Goal: Task Accomplishment & Management: Manage account settings

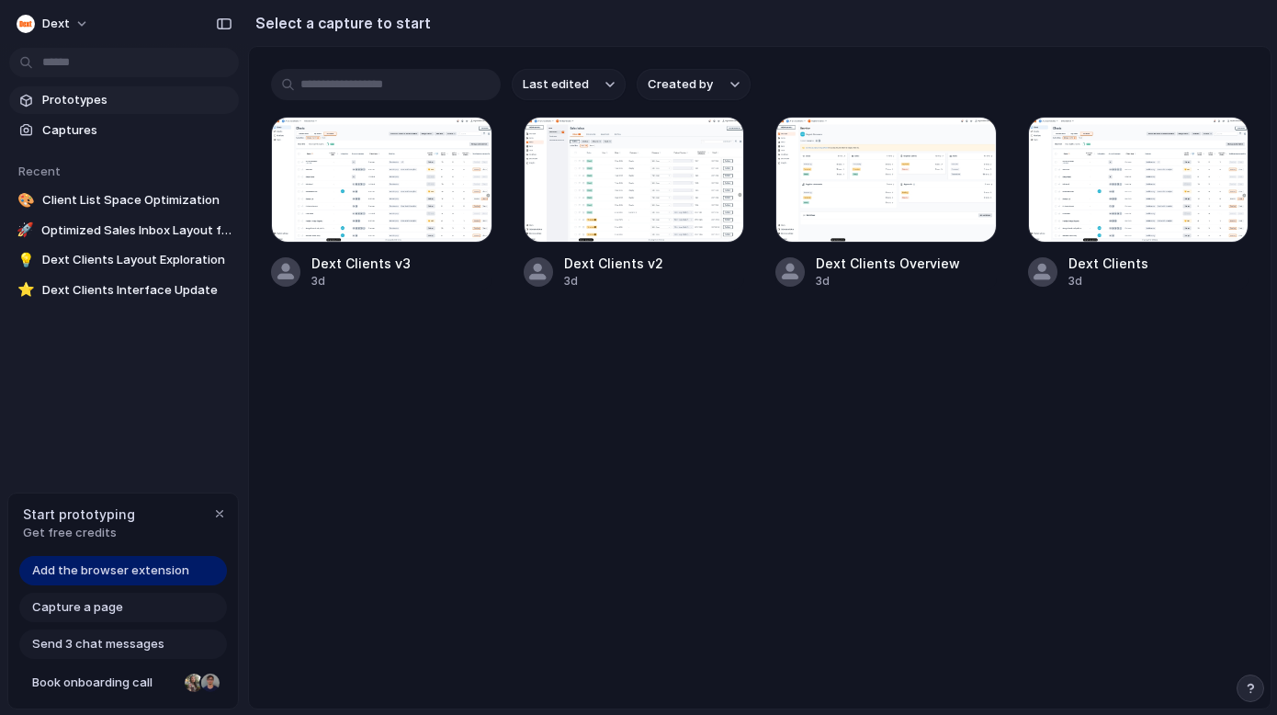
click at [85, 99] on span "Prototypes" at bounding box center [136, 100] width 189 height 18
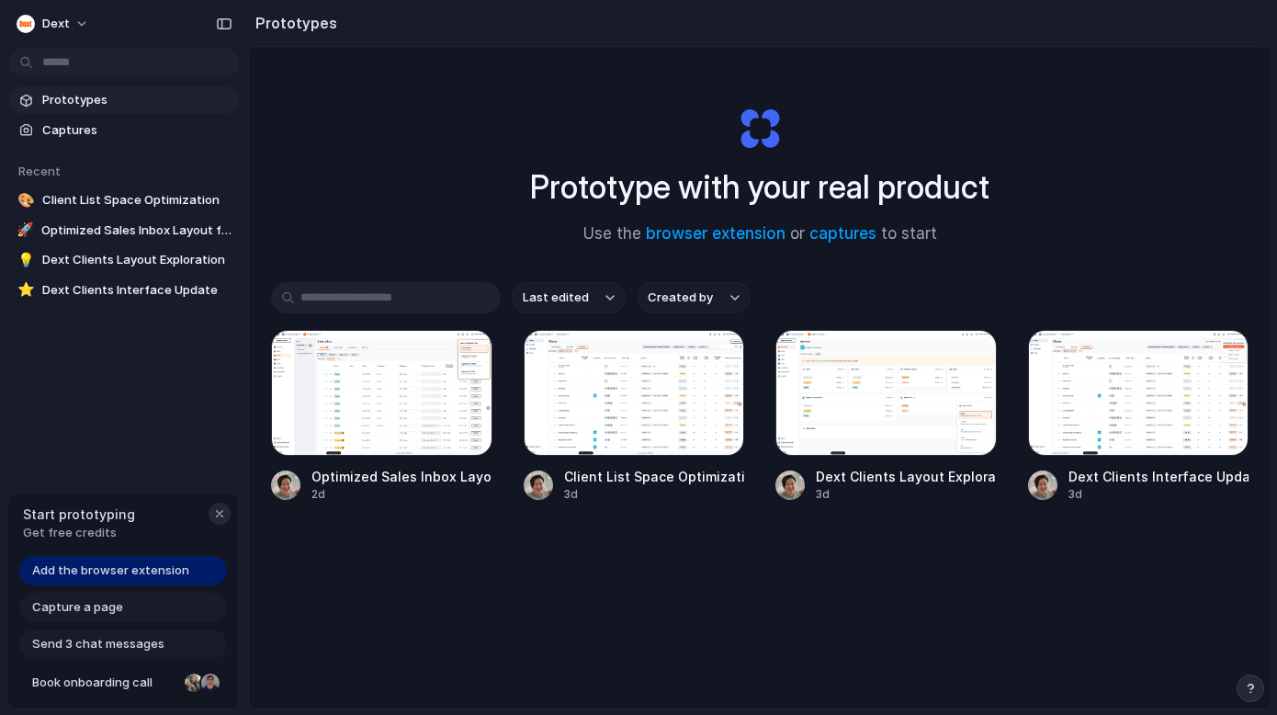
click at [219, 513] on div "button" at bounding box center [219, 513] width 15 height 15
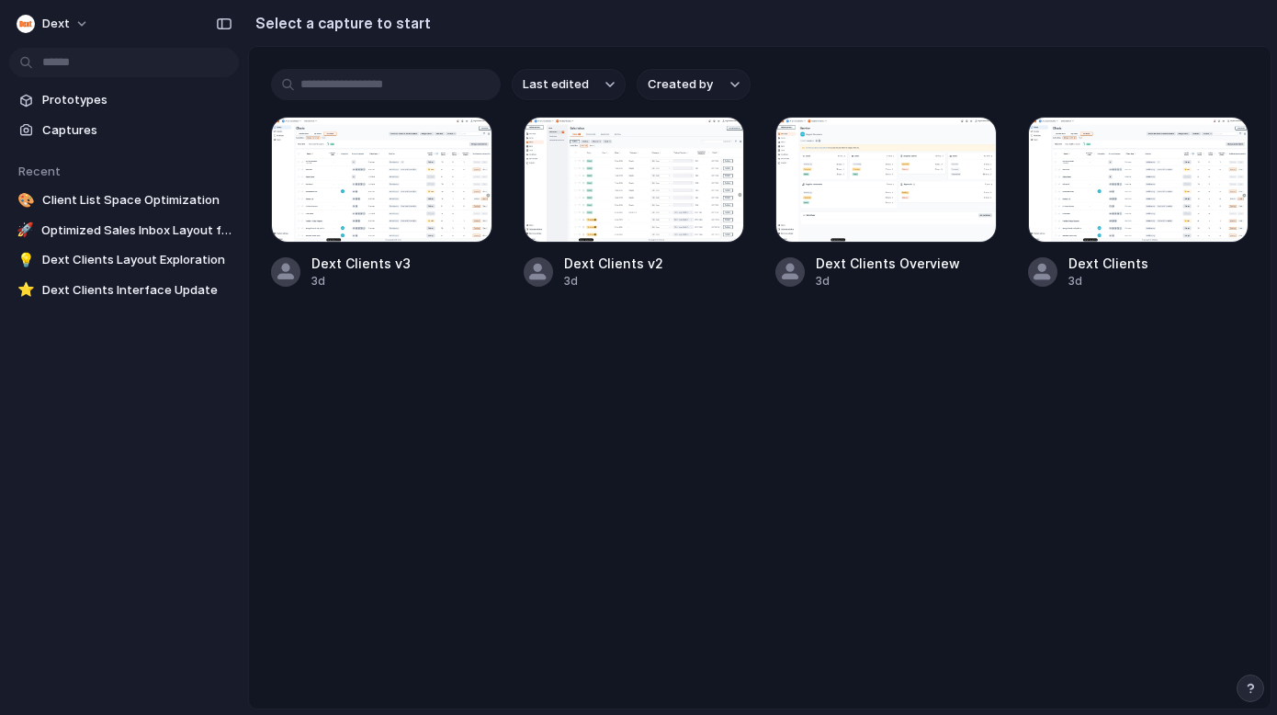
click at [614, 79] on button "Last edited" at bounding box center [569, 84] width 114 height 31
click at [607, 85] on div "Last edited Last created Alphabetical" at bounding box center [638, 357] width 1277 height 715
click at [731, 86] on div "button" at bounding box center [734, 84] width 9 height 7
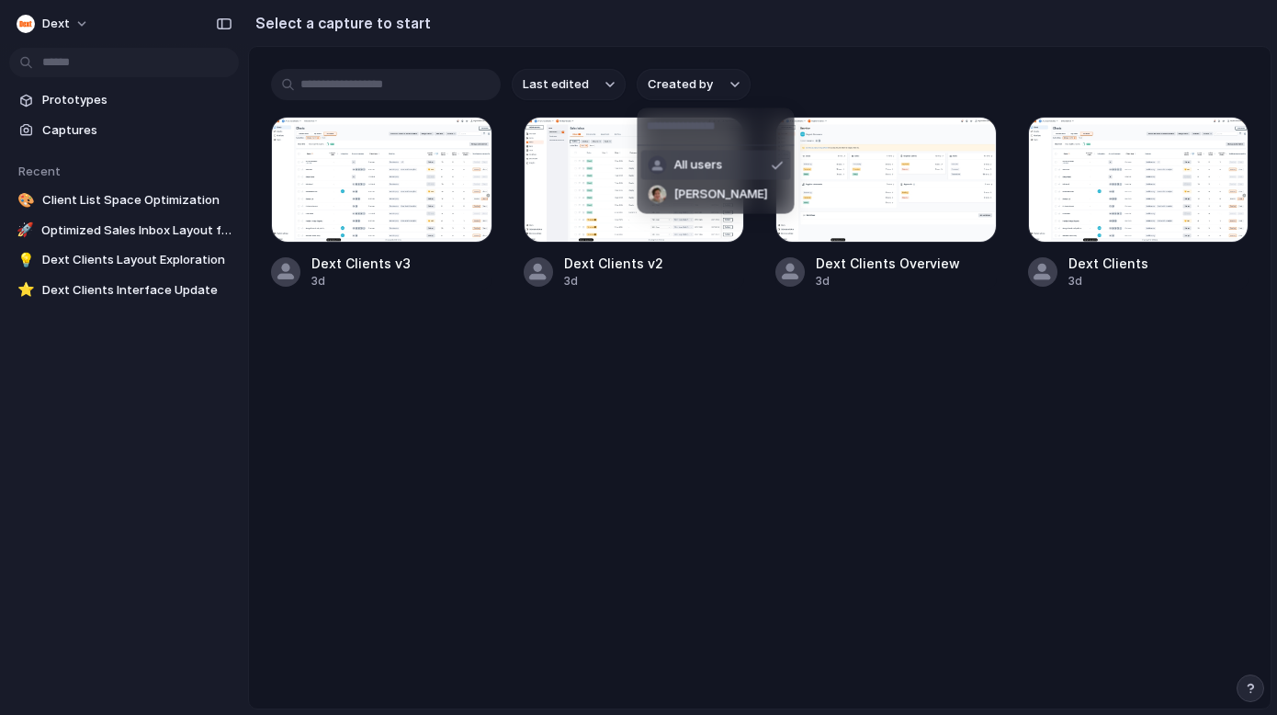
click at [731, 86] on div "All users Sophie Mitchell" at bounding box center [638, 357] width 1277 height 715
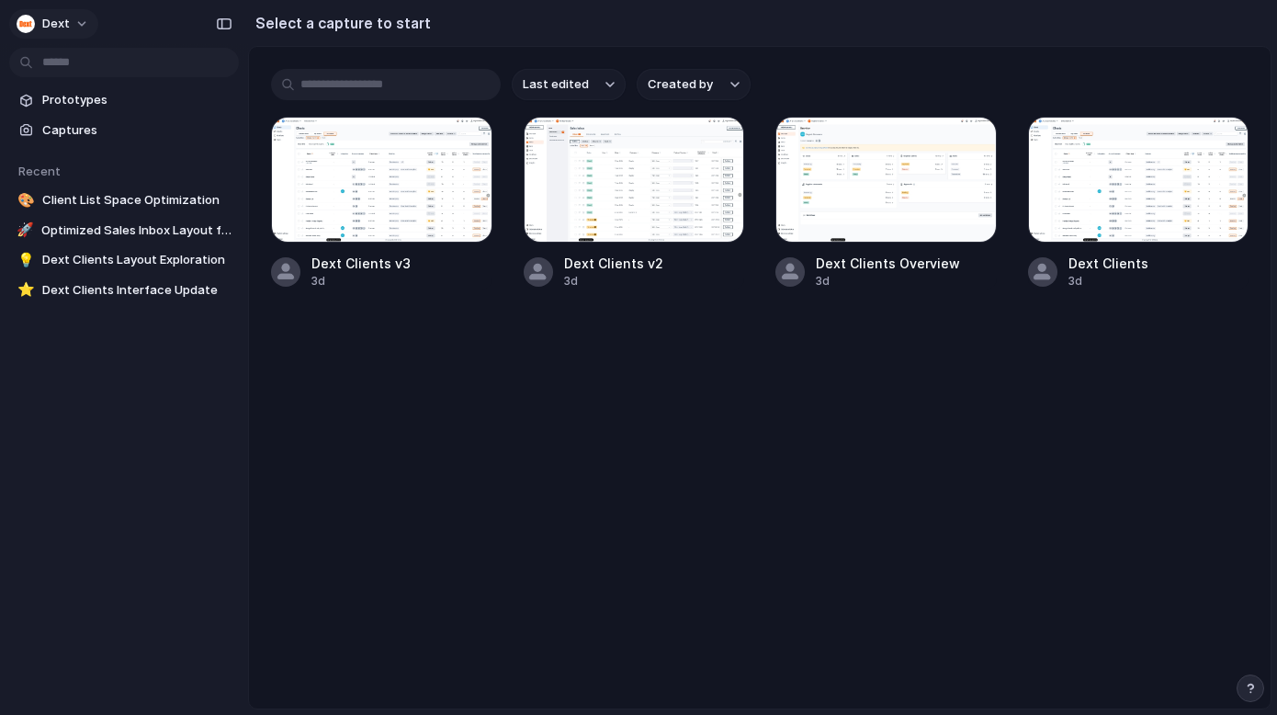
click at [72, 20] on button "Dext" at bounding box center [53, 23] width 89 height 29
click at [81, 70] on span "Settings" at bounding box center [67, 65] width 51 height 18
click at [114, 105] on span "Prototypes" at bounding box center [136, 100] width 189 height 18
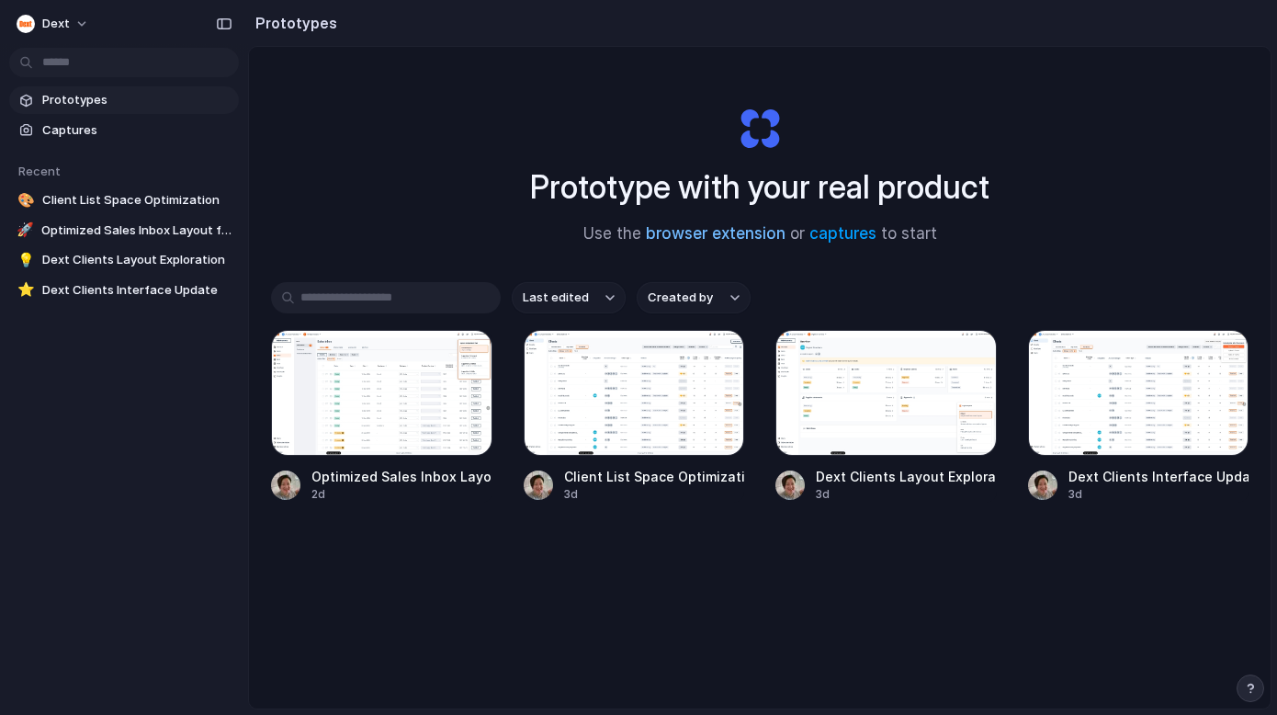
click at [753, 236] on link "browser extension" at bounding box center [716, 233] width 140 height 18
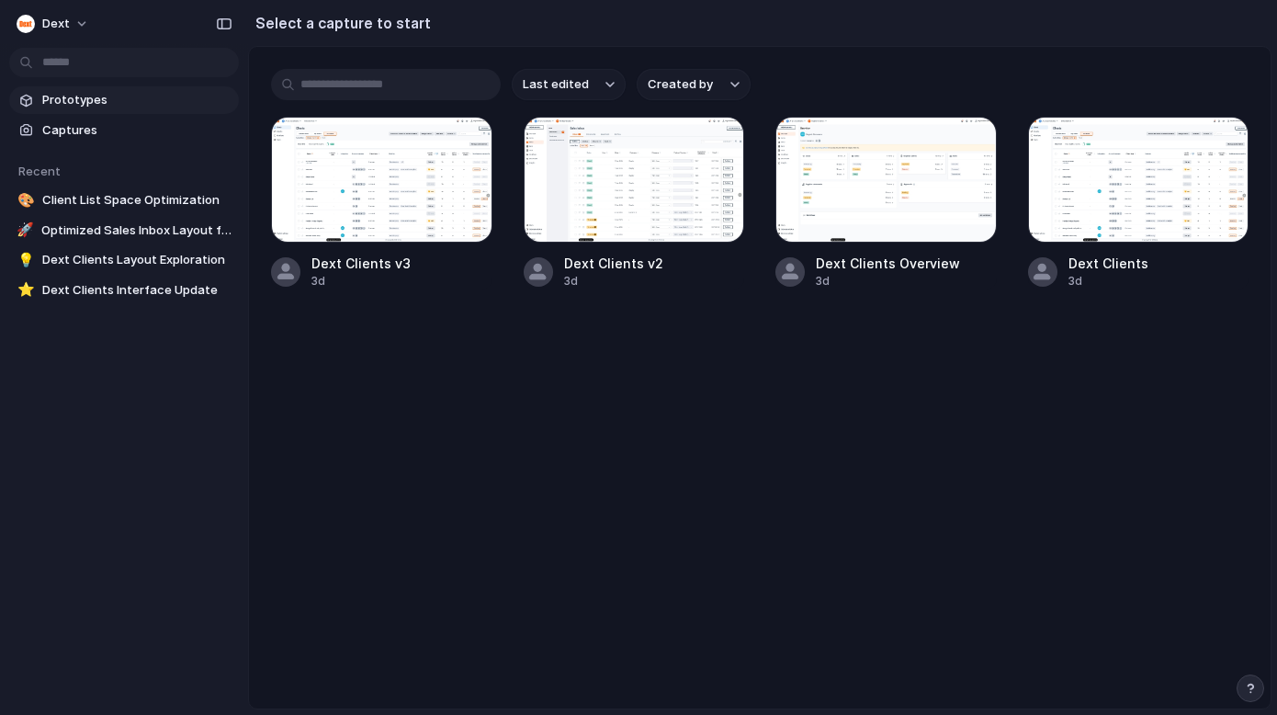
click at [113, 100] on span "Prototypes" at bounding box center [136, 100] width 189 height 18
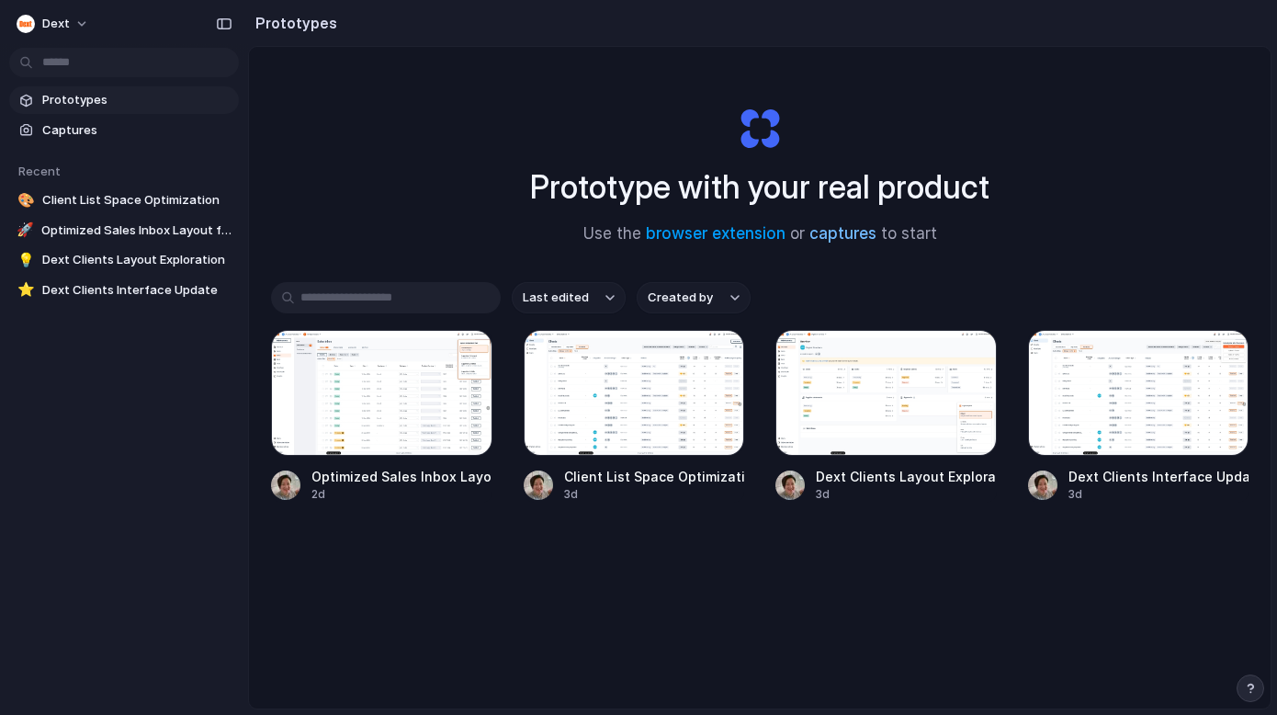
click at [826, 237] on link "captures" at bounding box center [842, 233] width 67 height 18
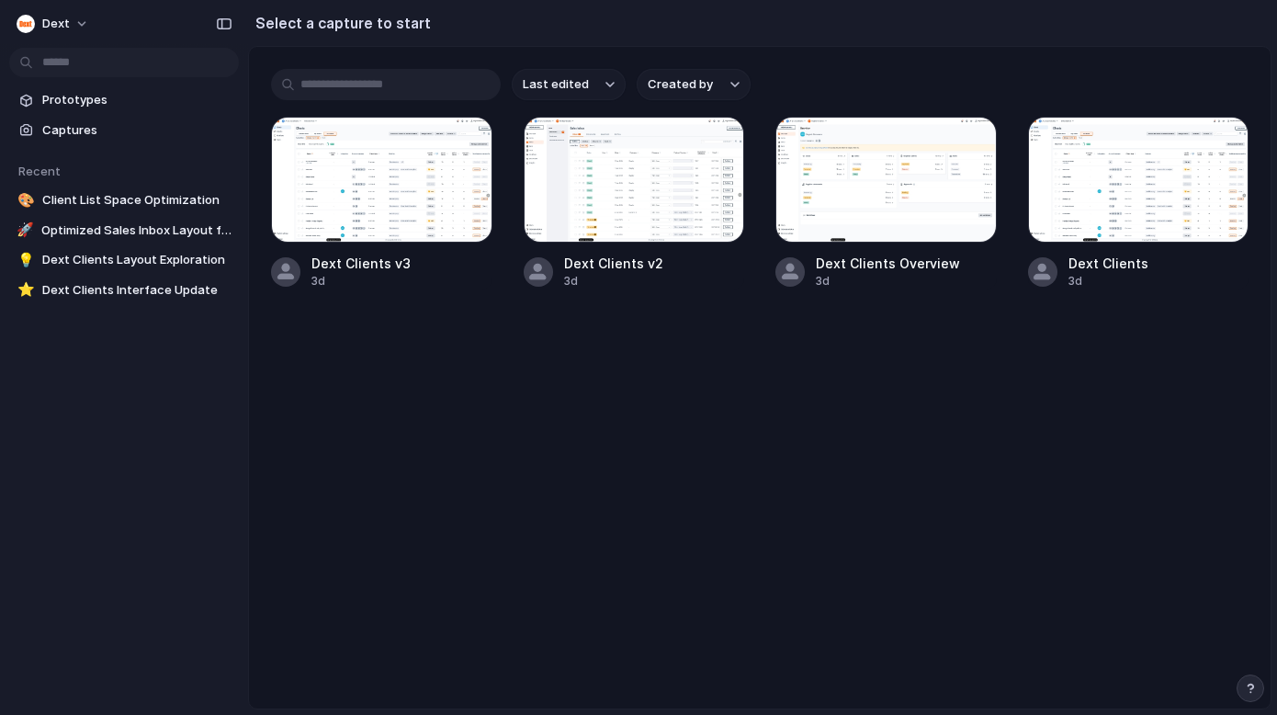
click at [421, 90] on input "text" at bounding box center [386, 84] width 230 height 31
click at [391, 206] on div at bounding box center [381, 180] width 221 height 126
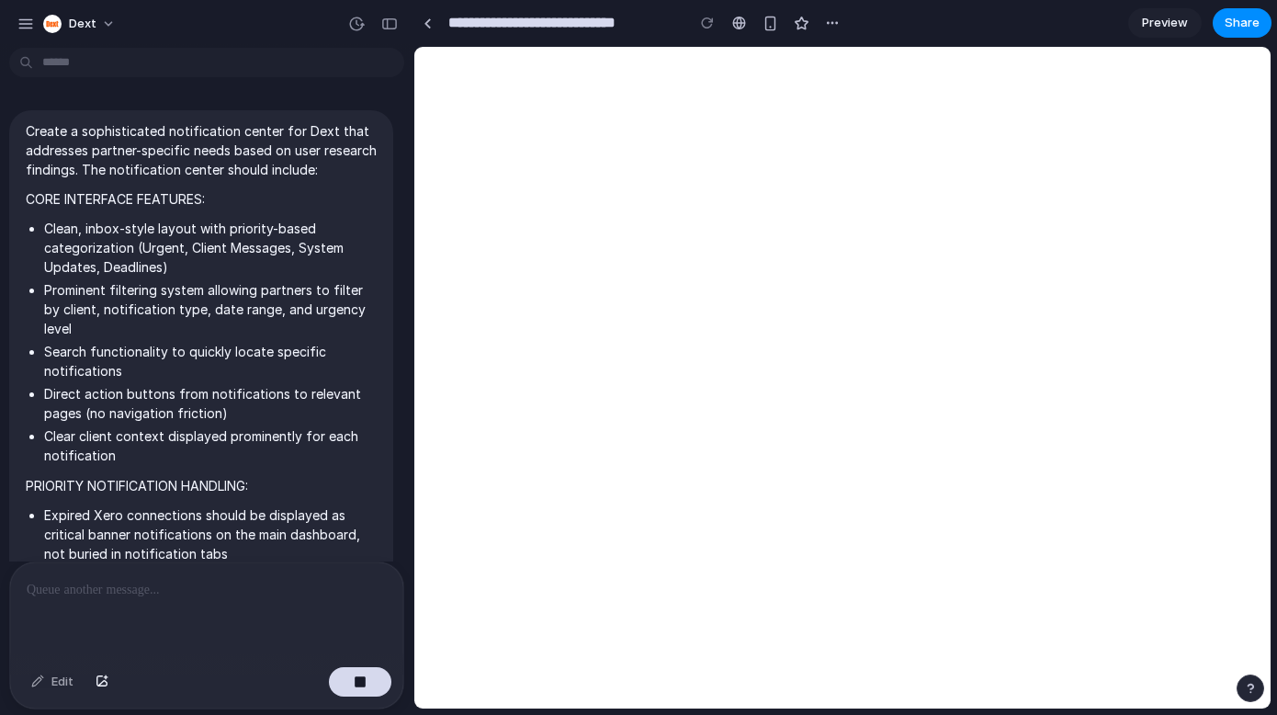
scroll to position [1056, 0]
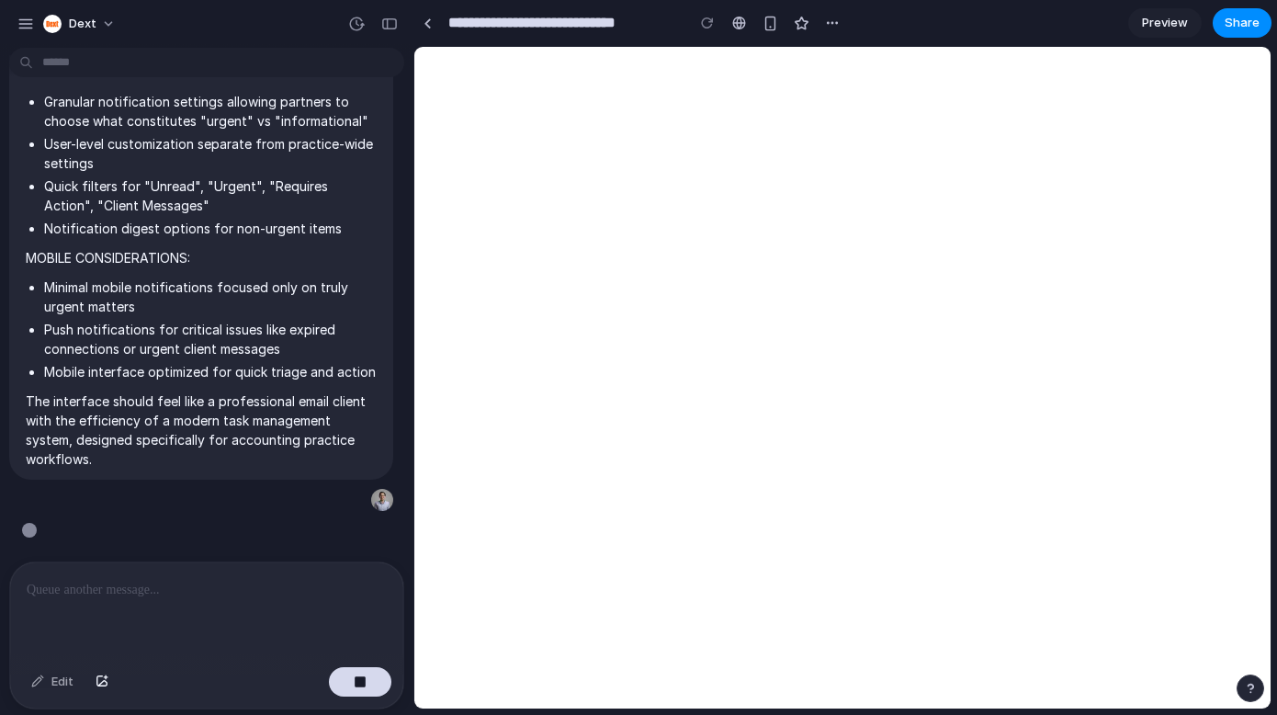
type input "**********"
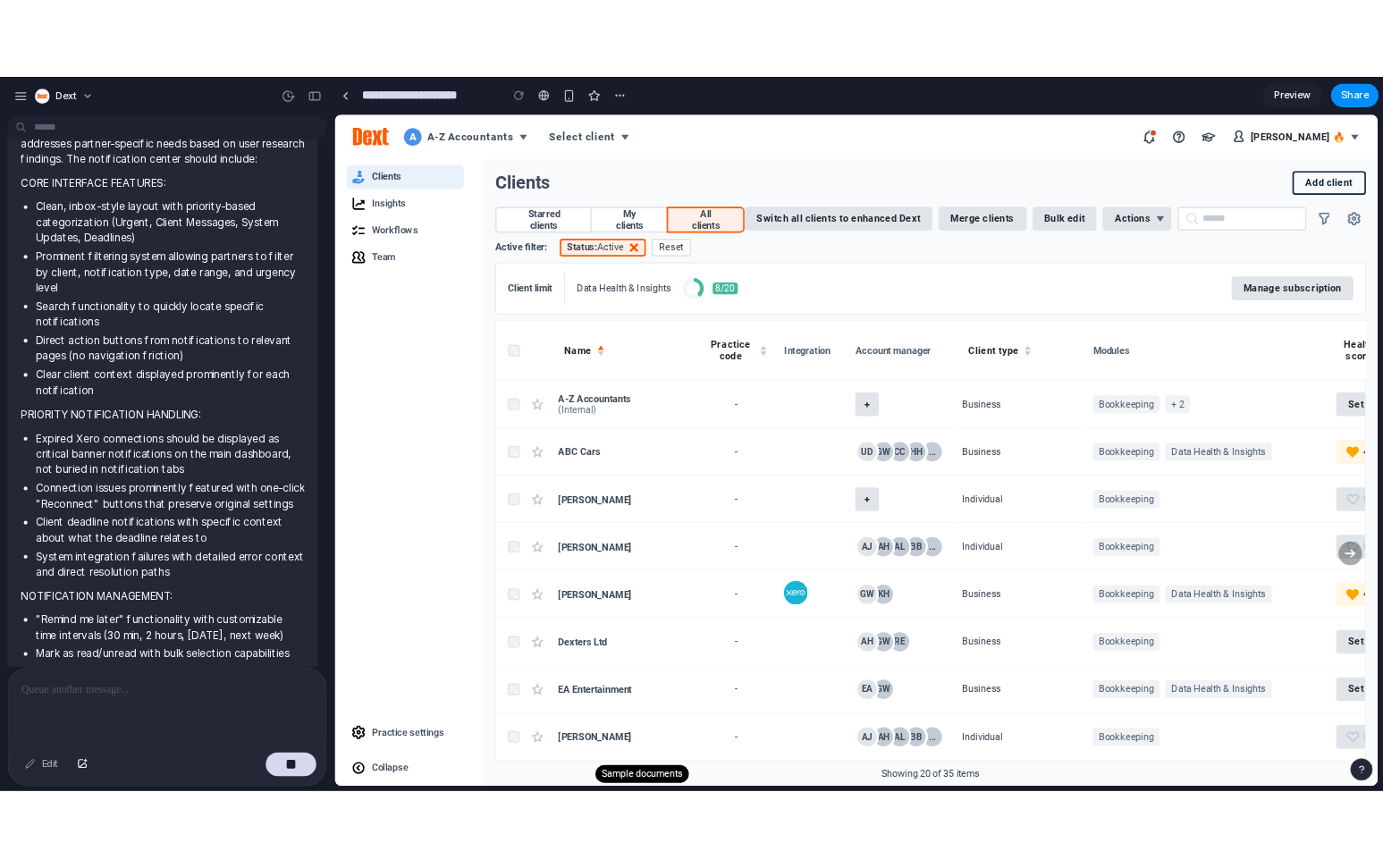
scroll to position [0, 0]
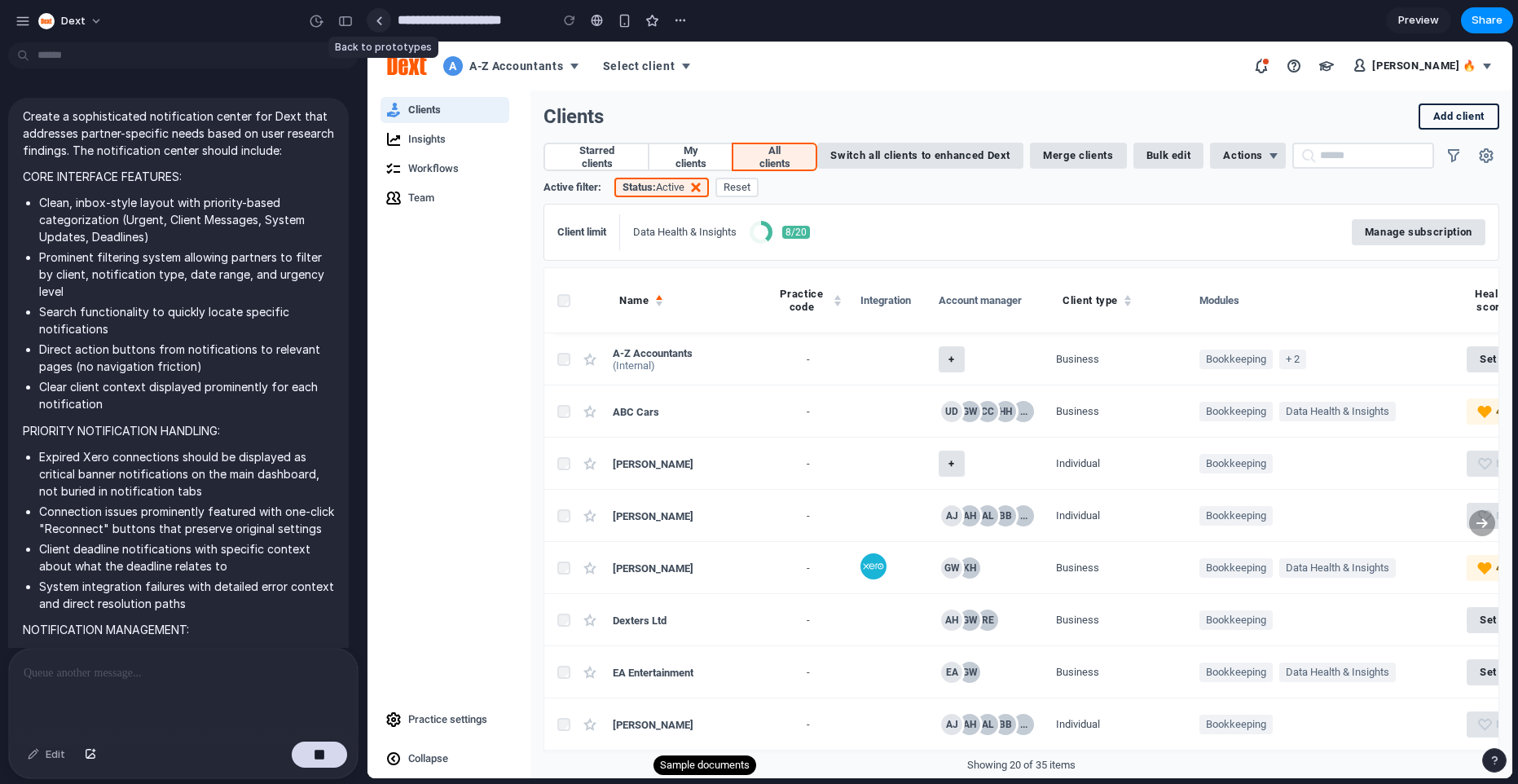
click at [379, 16] on div at bounding box center [379, 20] width 7 height 9
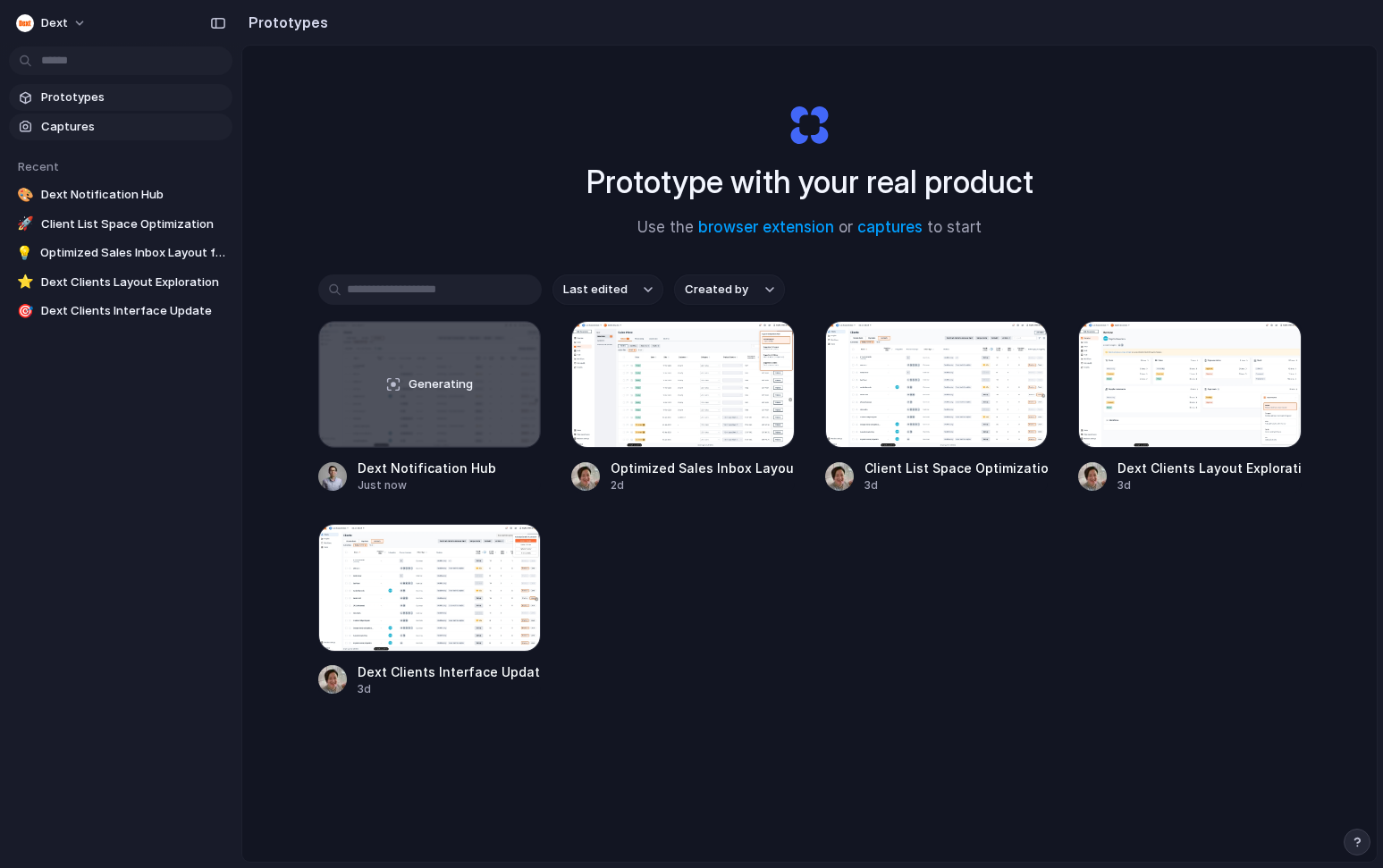
click at [84, 127] on span "Captures" at bounding box center [132, 127] width 184 height 18
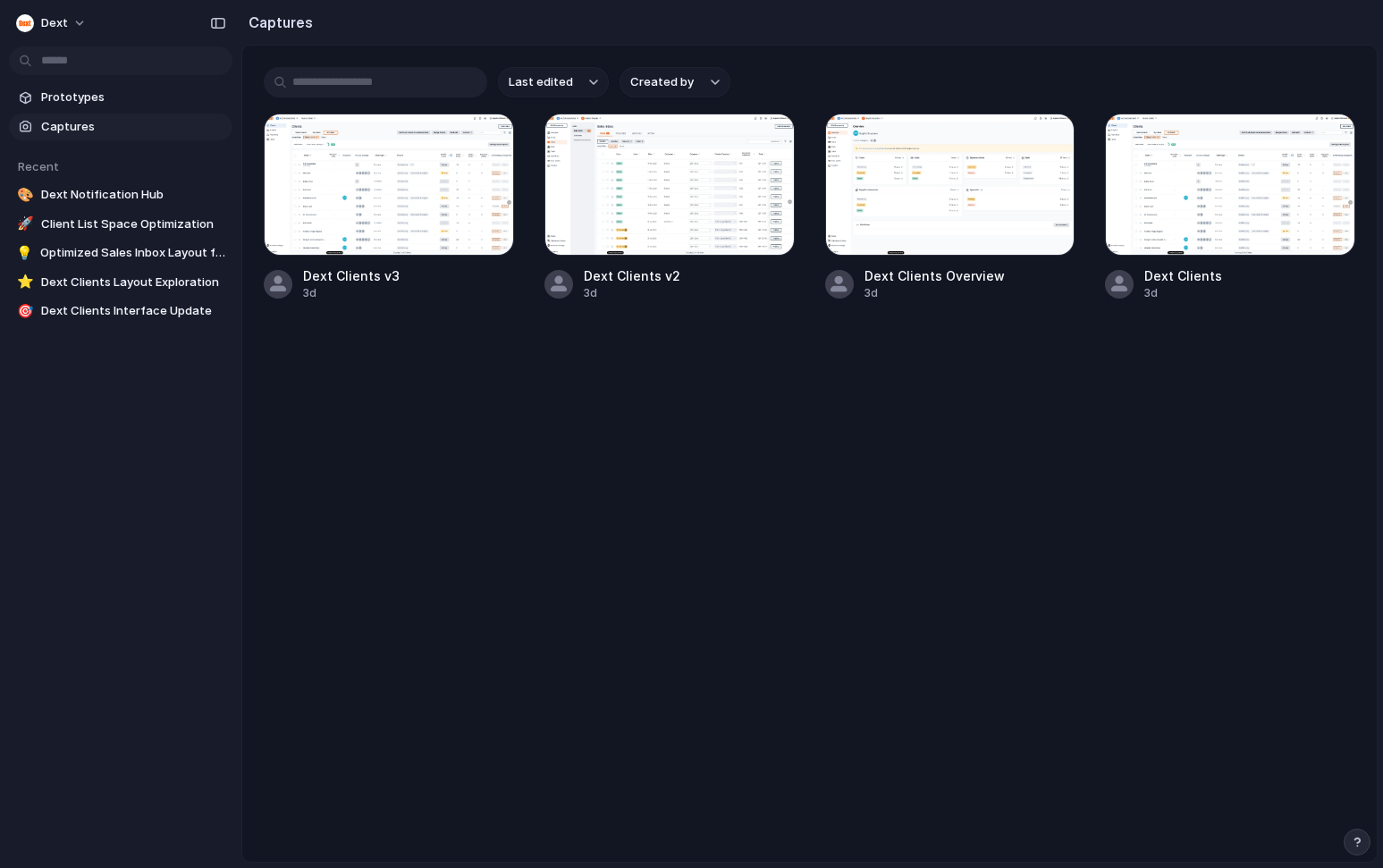
click at [490, 439] on main "Last edited Created by Dext Clients v3 3d Dext Clients v2 3d Dext Clients Overv…" at bounding box center [809, 453] width 1136 height 817
click at [418, 202] on div at bounding box center [388, 185] width 250 height 142
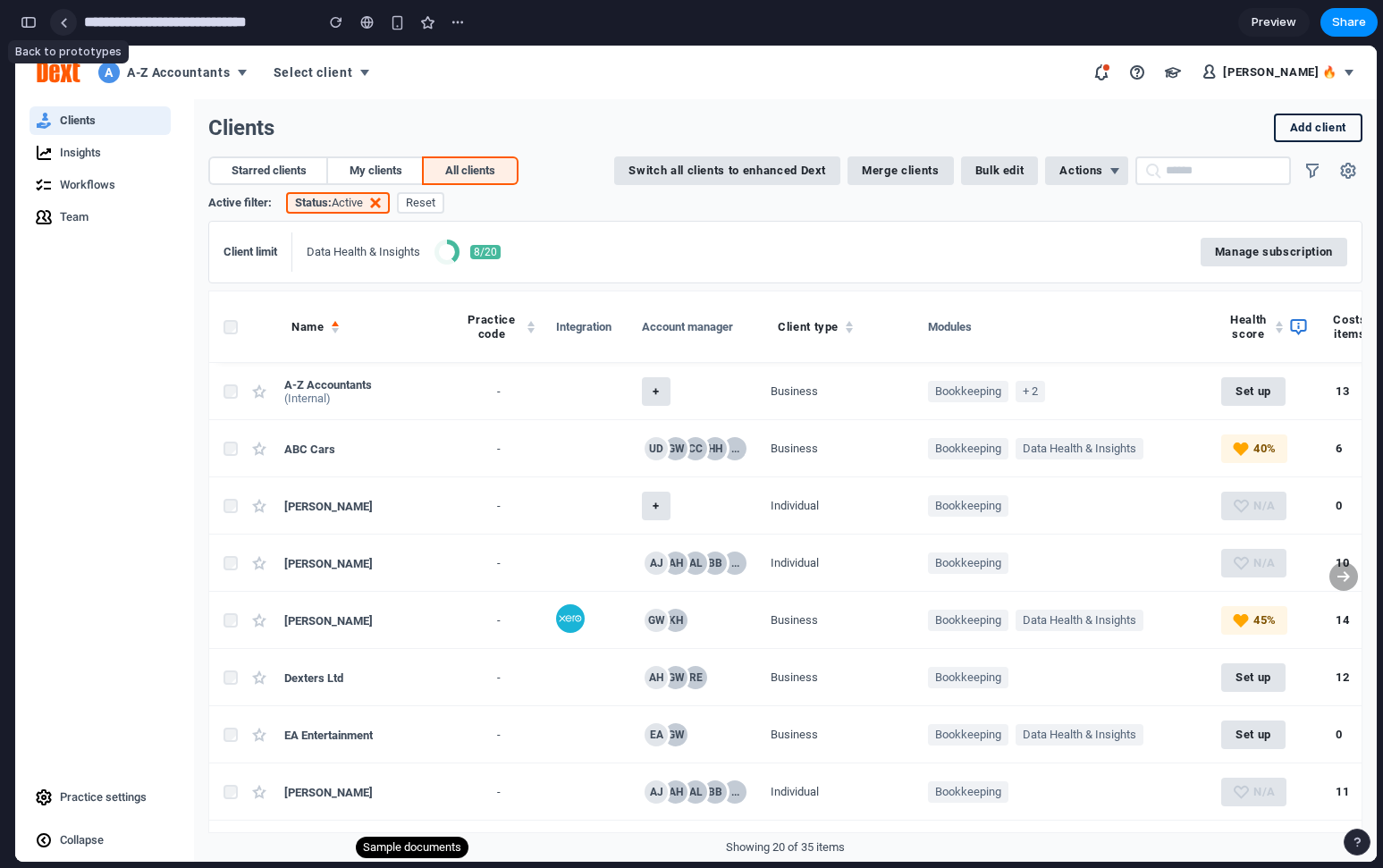
click at [63, 24] on div at bounding box center [64, 22] width 8 height 10
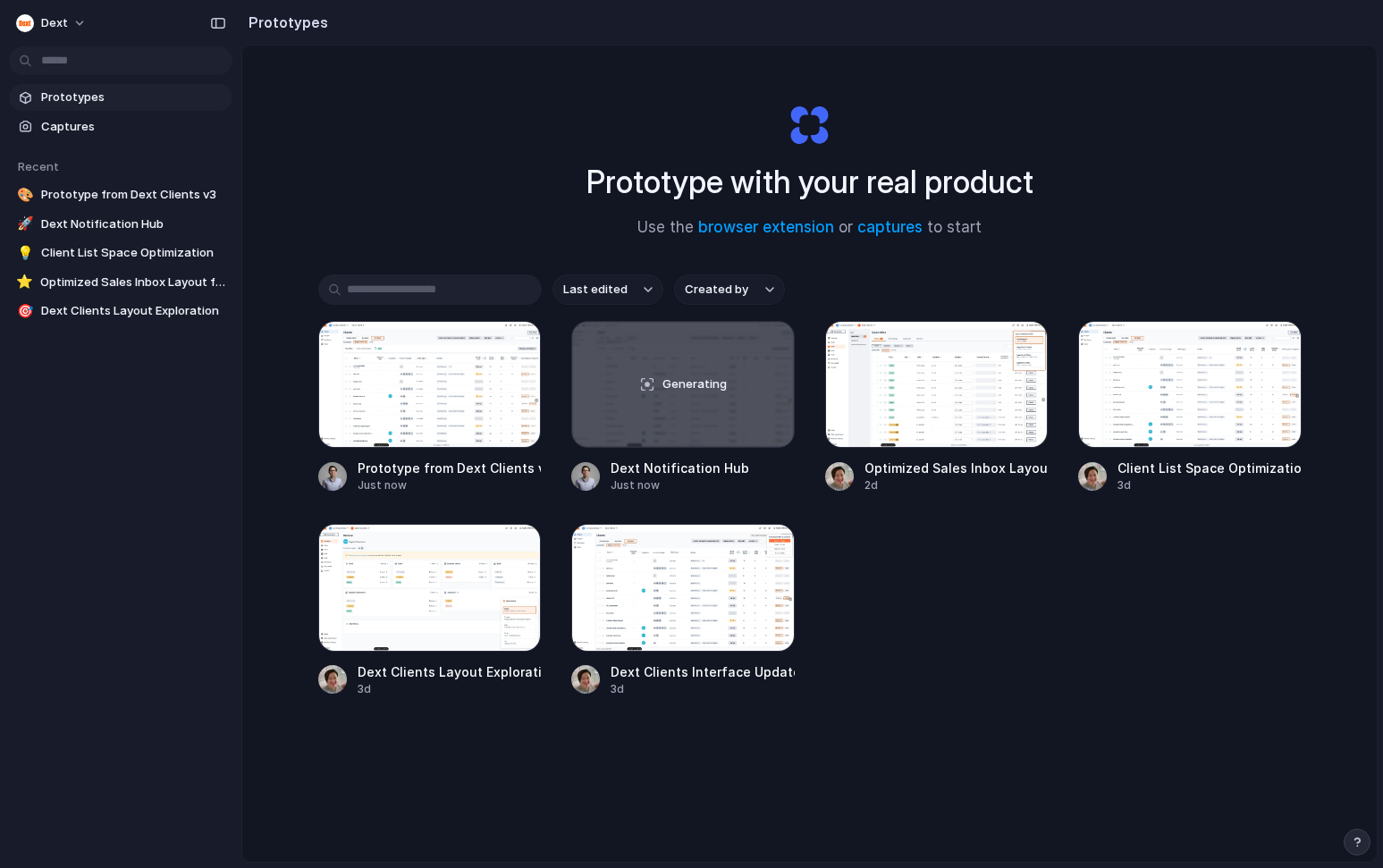
click at [108, 102] on span "Prototypes" at bounding box center [132, 97] width 184 height 18
click at [148, 219] on span "Dext Notification Hub" at bounding box center [132, 224] width 184 height 18
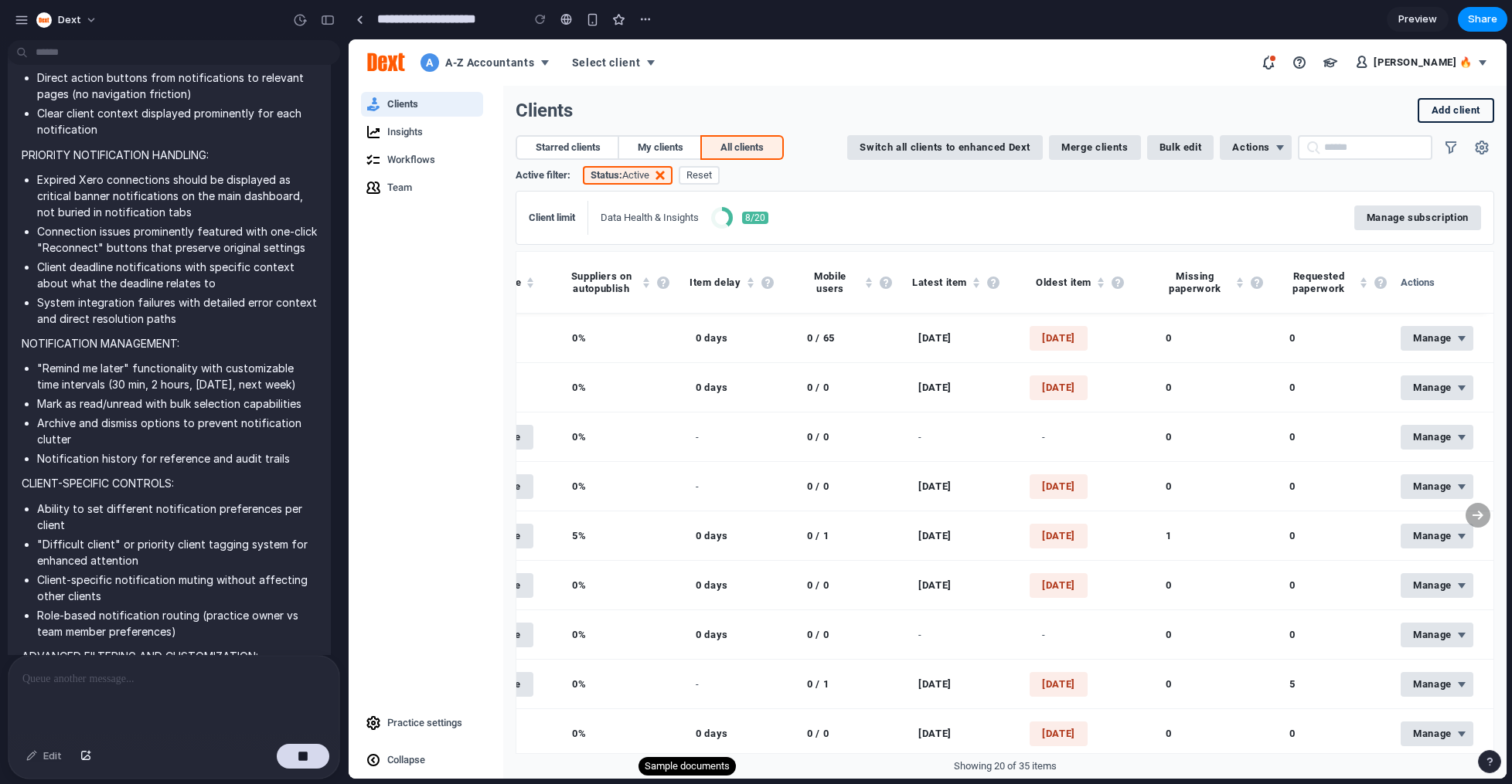
scroll to position [706, 0]
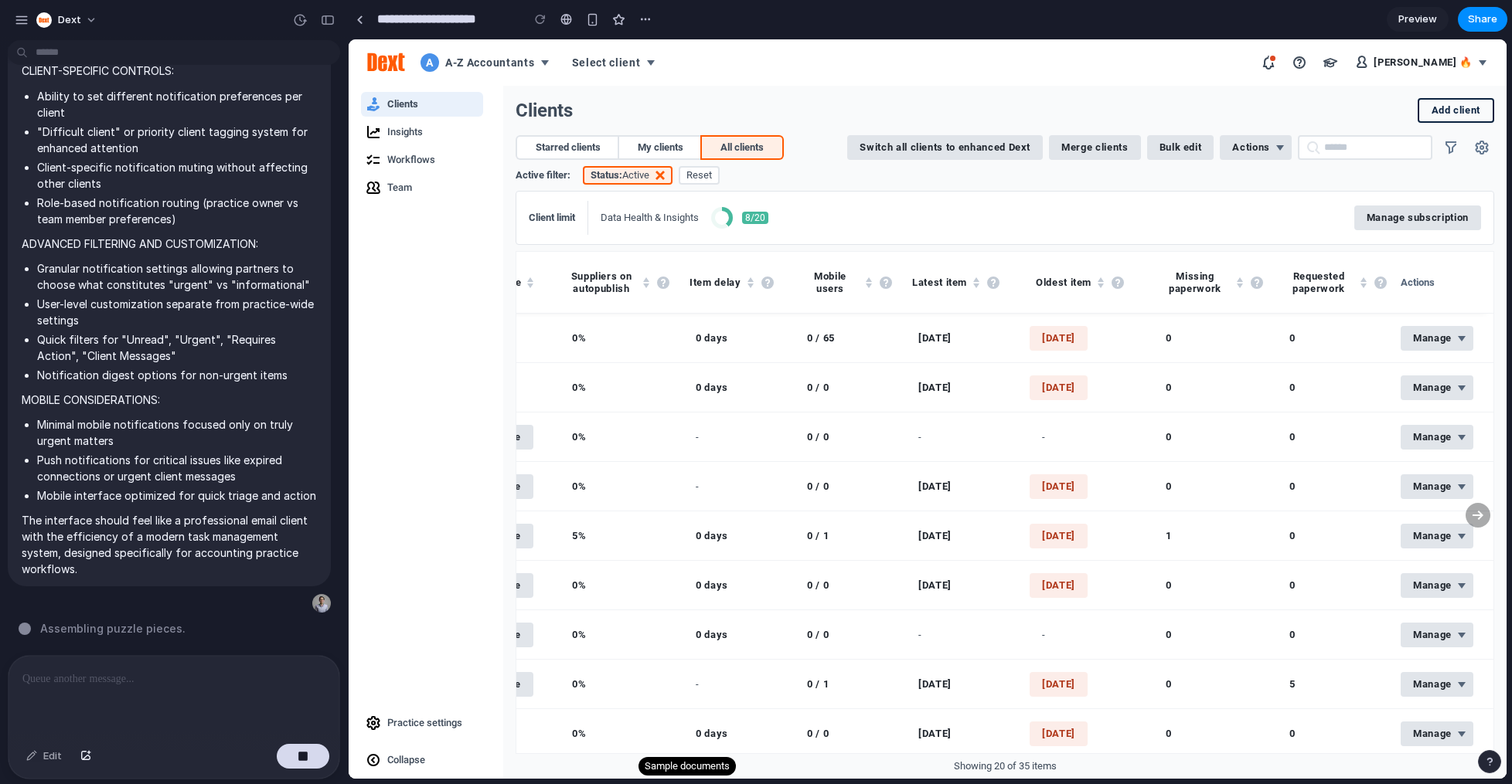
click at [1074, 61] on button "button" at bounding box center [1268, 62] width 24 height 24
click at [1074, 66] on button "button" at bounding box center [1268, 62] width 24 height 24
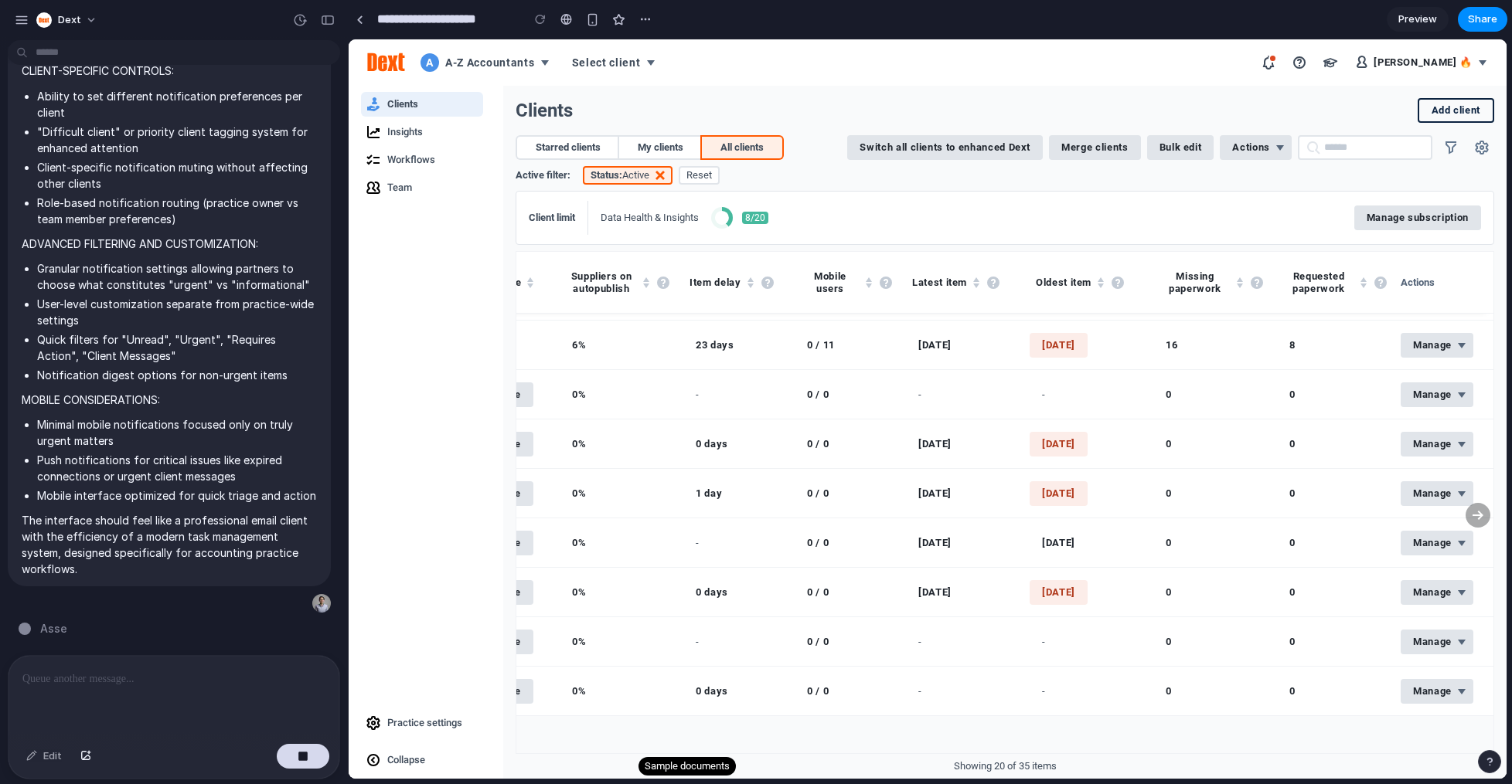
scroll to position [0, 1546]
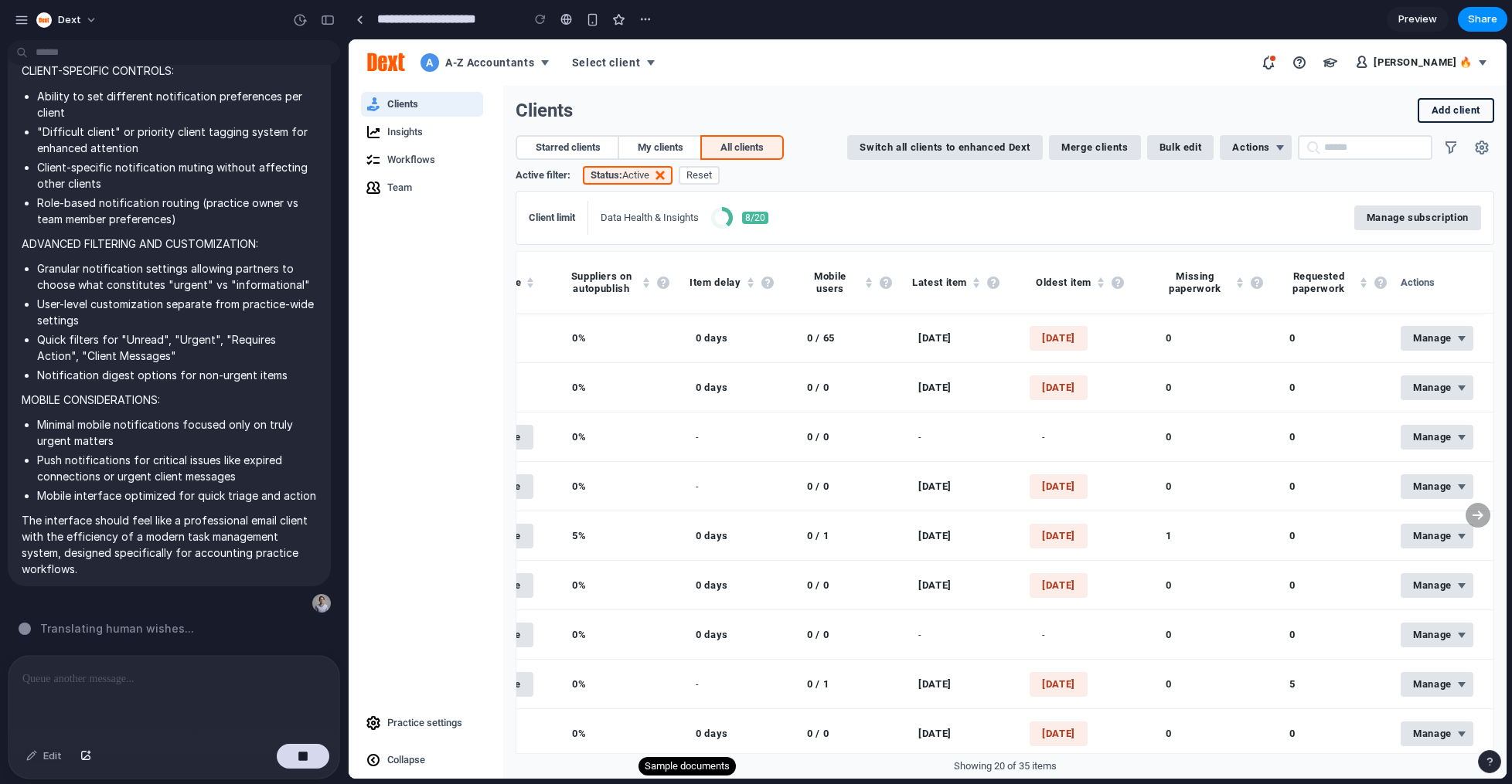
click at [1074, 63] on button "button" at bounding box center [1268, 62] width 24 height 24
click at [439, 133] on span "Insights" at bounding box center [432, 132] width 91 height 15
click at [433, 155] on span "Workflows" at bounding box center [411, 160] width 48 height 15
click at [422, 181] on span "Team" at bounding box center [432, 188] width 91 height 15
click at [646, 66] on button "Select client" at bounding box center [613, 62] width 101 height 24
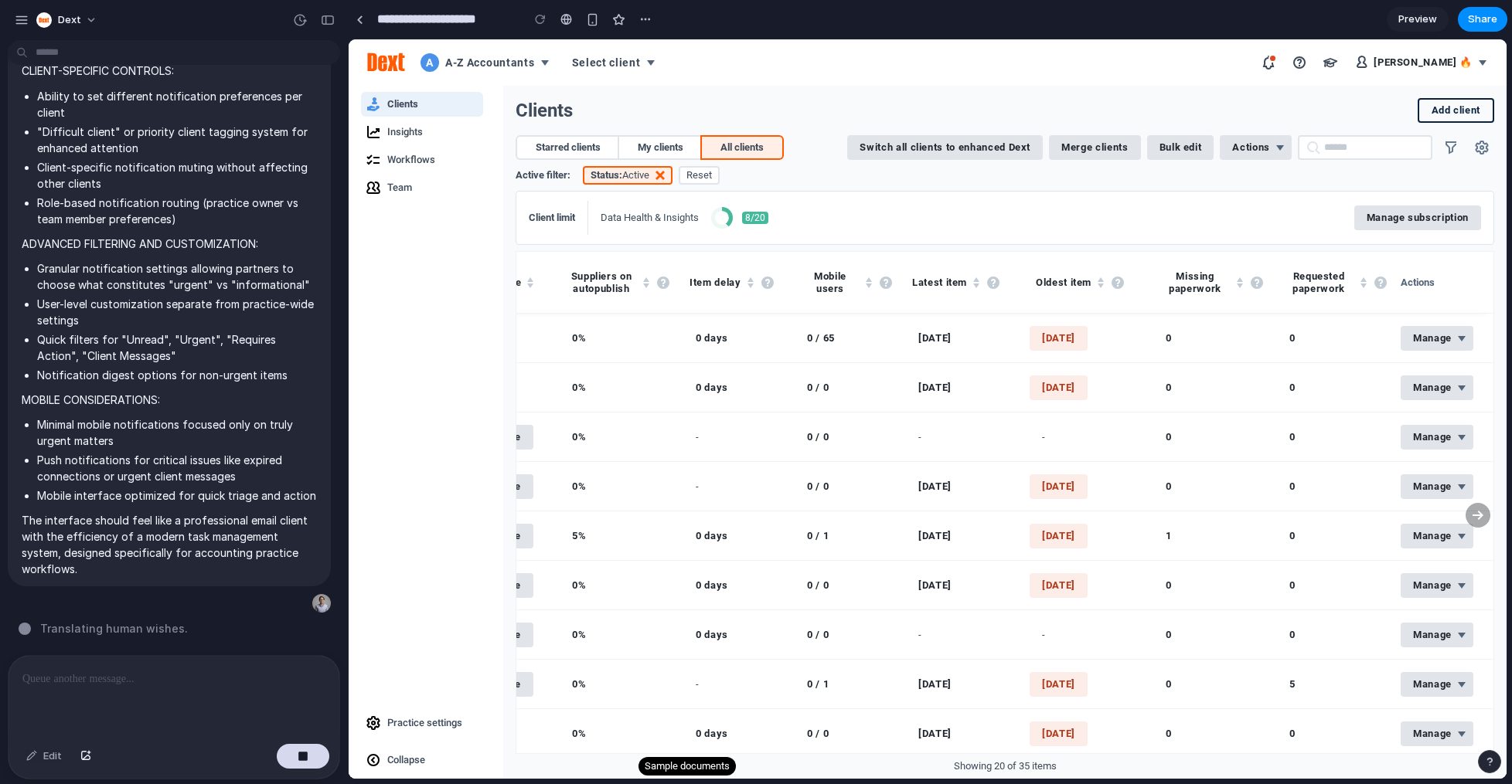
click at [640, 67] on button "Select client" at bounding box center [613, 62] width 101 height 24
click at [532, 66] on span "A-Z Accountants" at bounding box center [490, 62] width 90 height 19
click at [1074, 64] on button "button" at bounding box center [1268, 62] width 24 height 24
click at [592, 18] on div "button" at bounding box center [592, 20] width 13 height 13
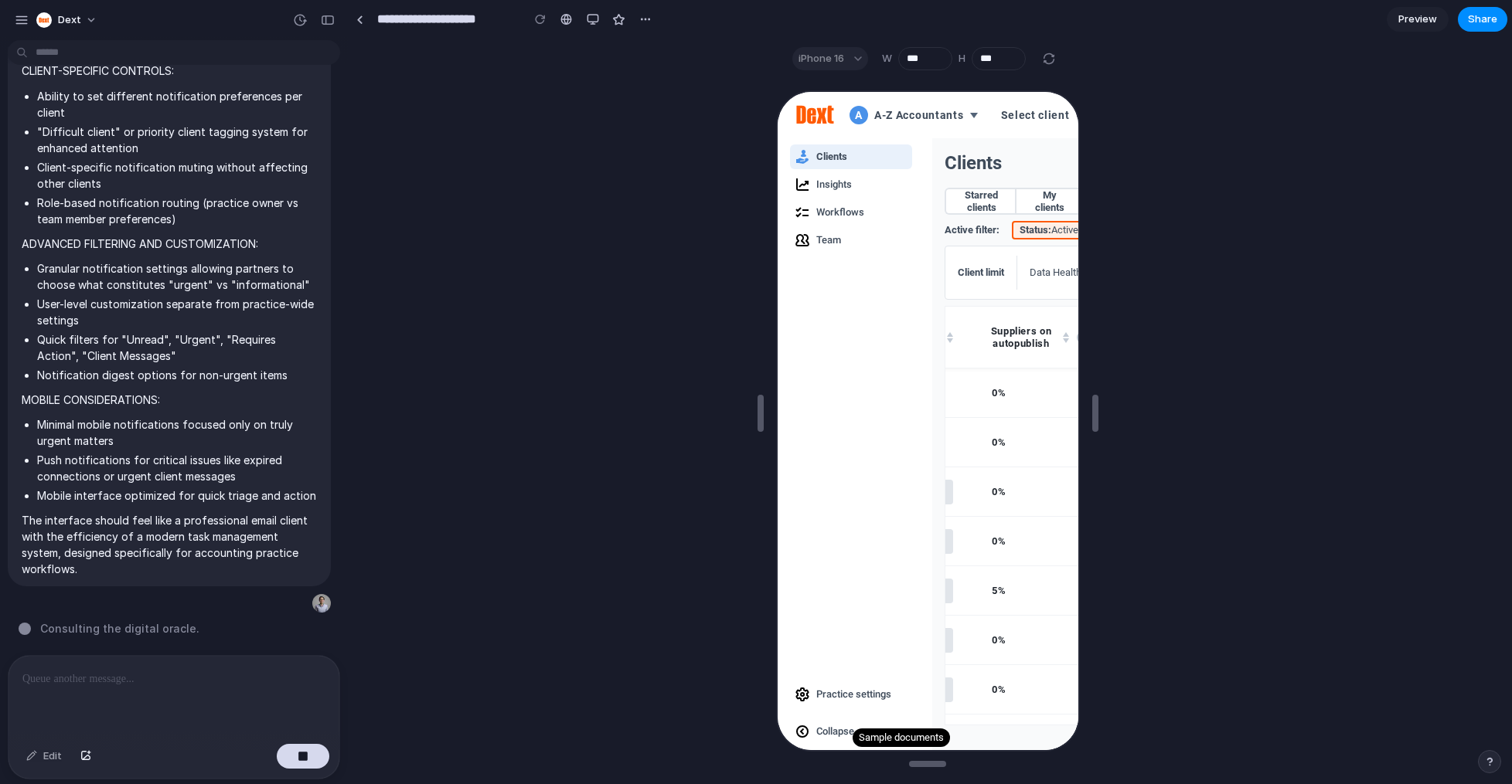
click at [802, 601] on icon "button" at bounding box center [799, 730] width 15 height 15
click at [826, 601] on span "Collapse" at bounding box center [832, 730] width 38 height 15
click at [592, 19] on div "button" at bounding box center [592, 19] width 13 height 13
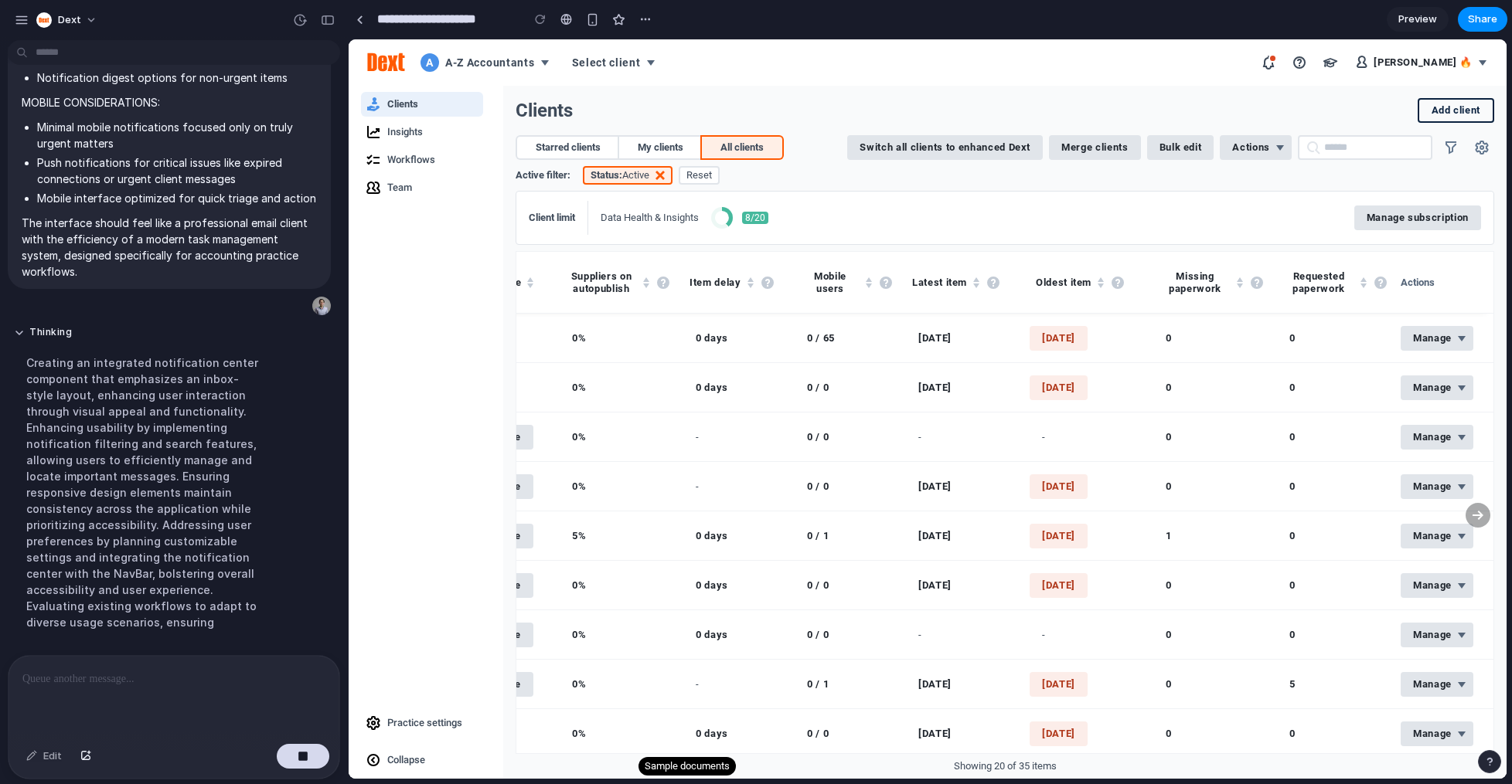
scroll to position [1054, 0]
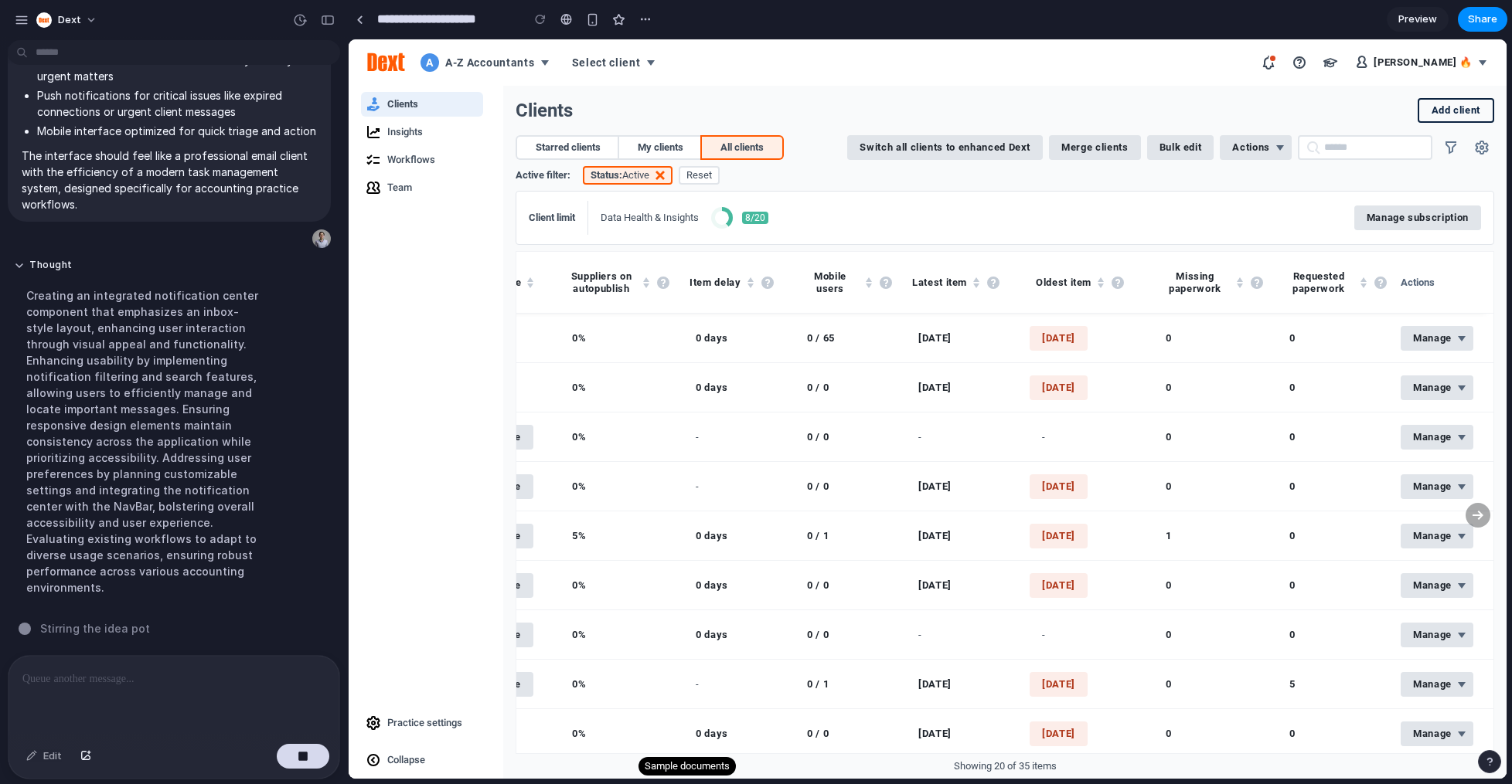
click at [404, 601] on span "Collapse" at bounding box center [406, 760] width 38 height 15
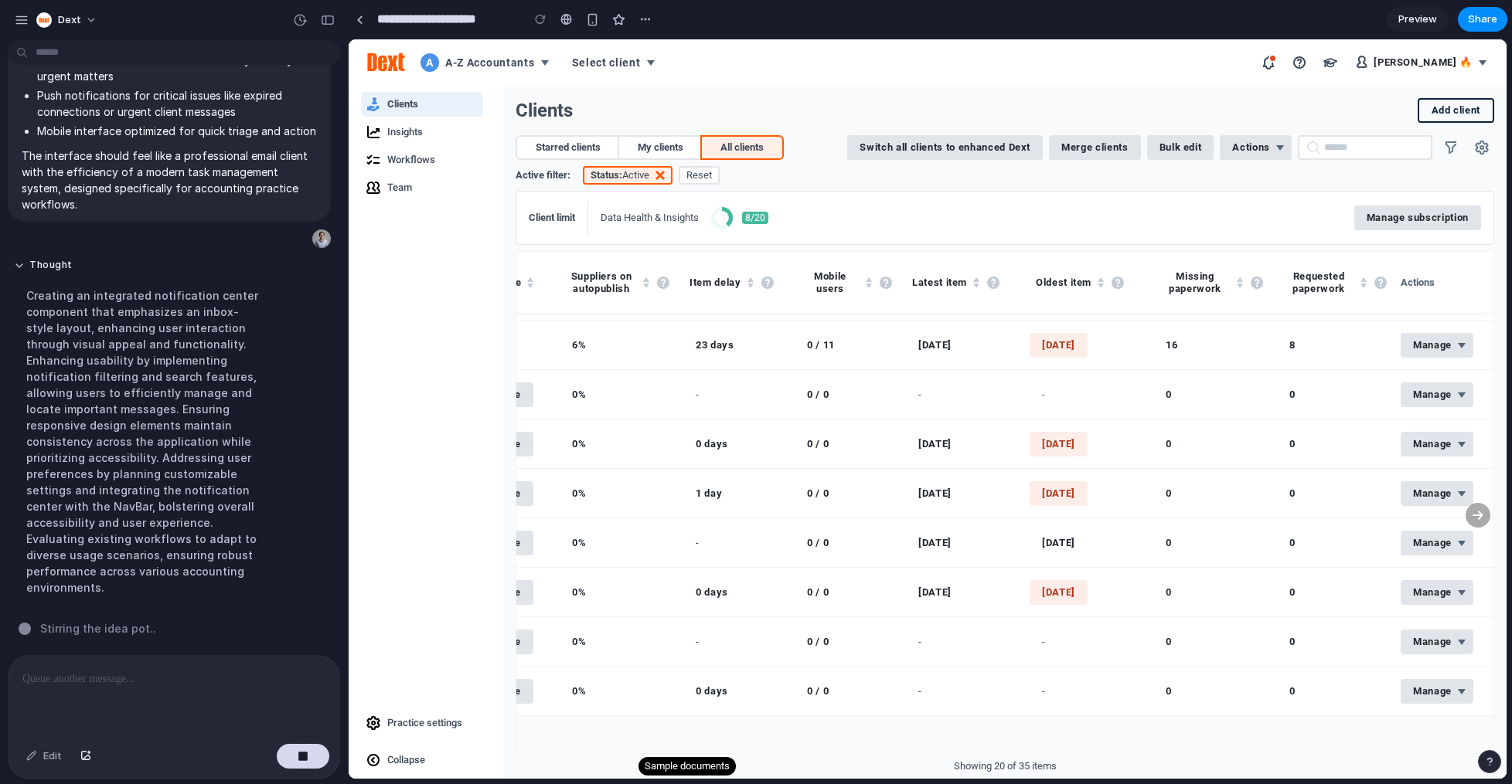
scroll to position [0, 1546]
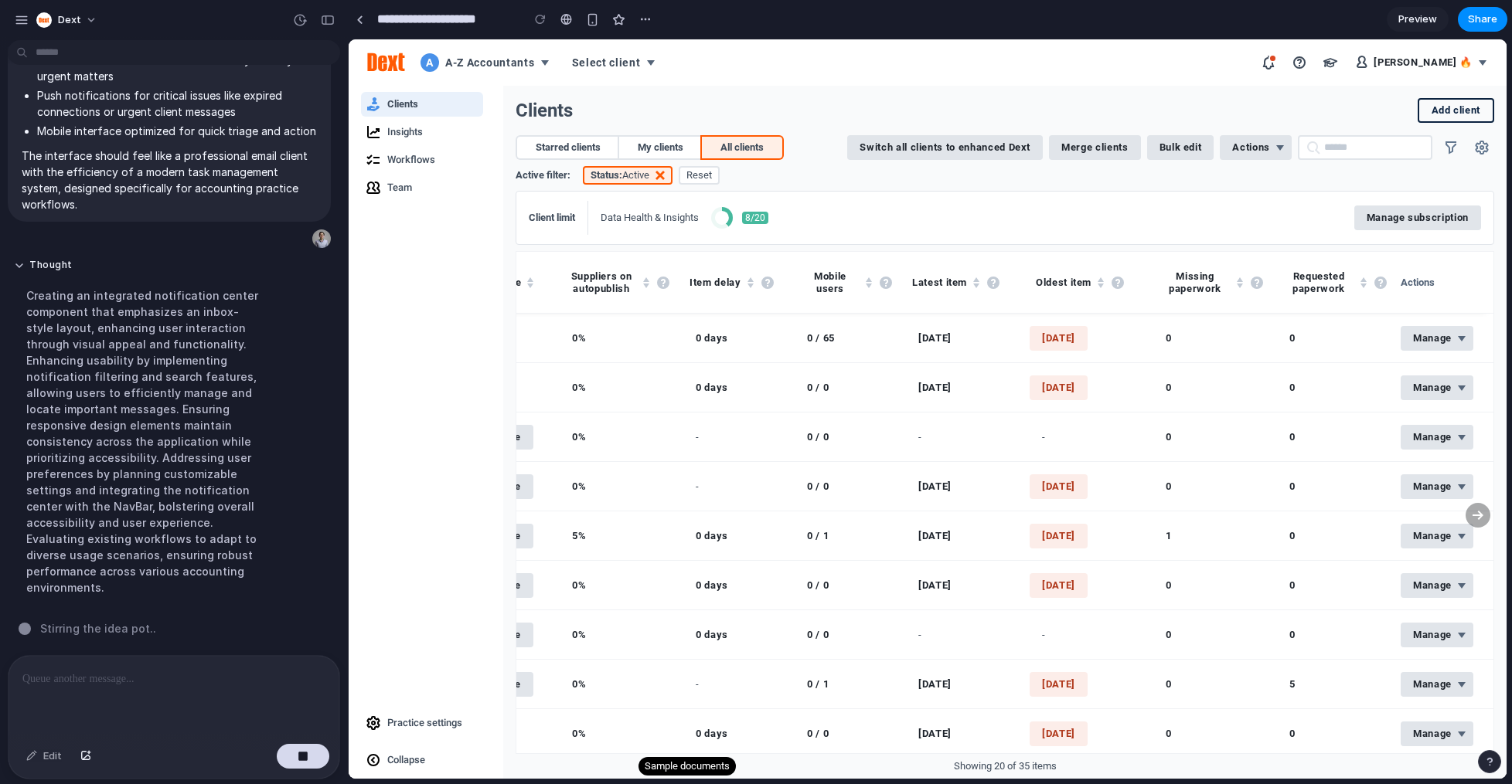
click at [990, 54] on nav "A A-Z Accountants Select client [PERSON_NAME] 🔥" at bounding box center [927, 62] width 1158 height 46
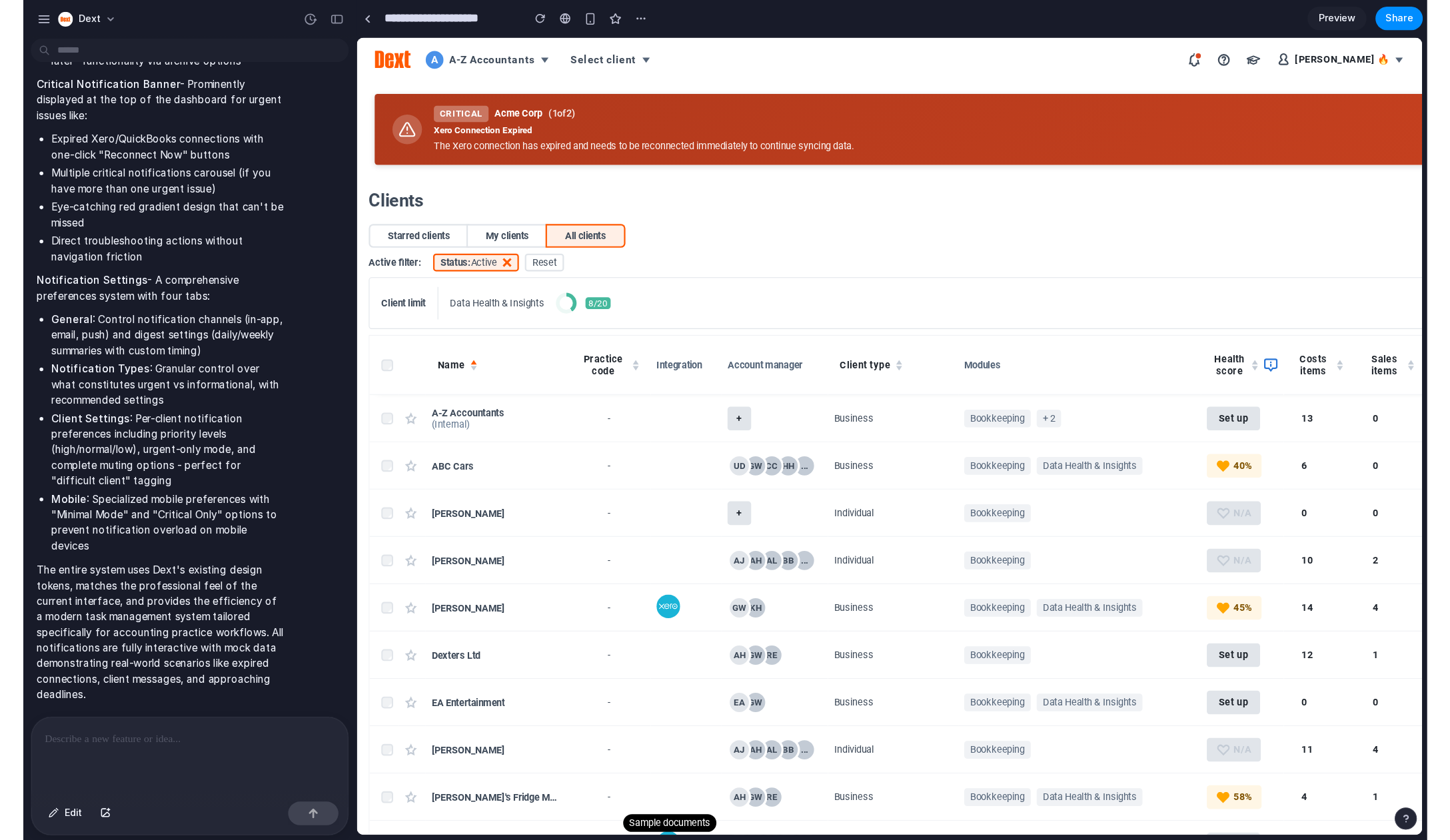
scroll to position [1473, 0]
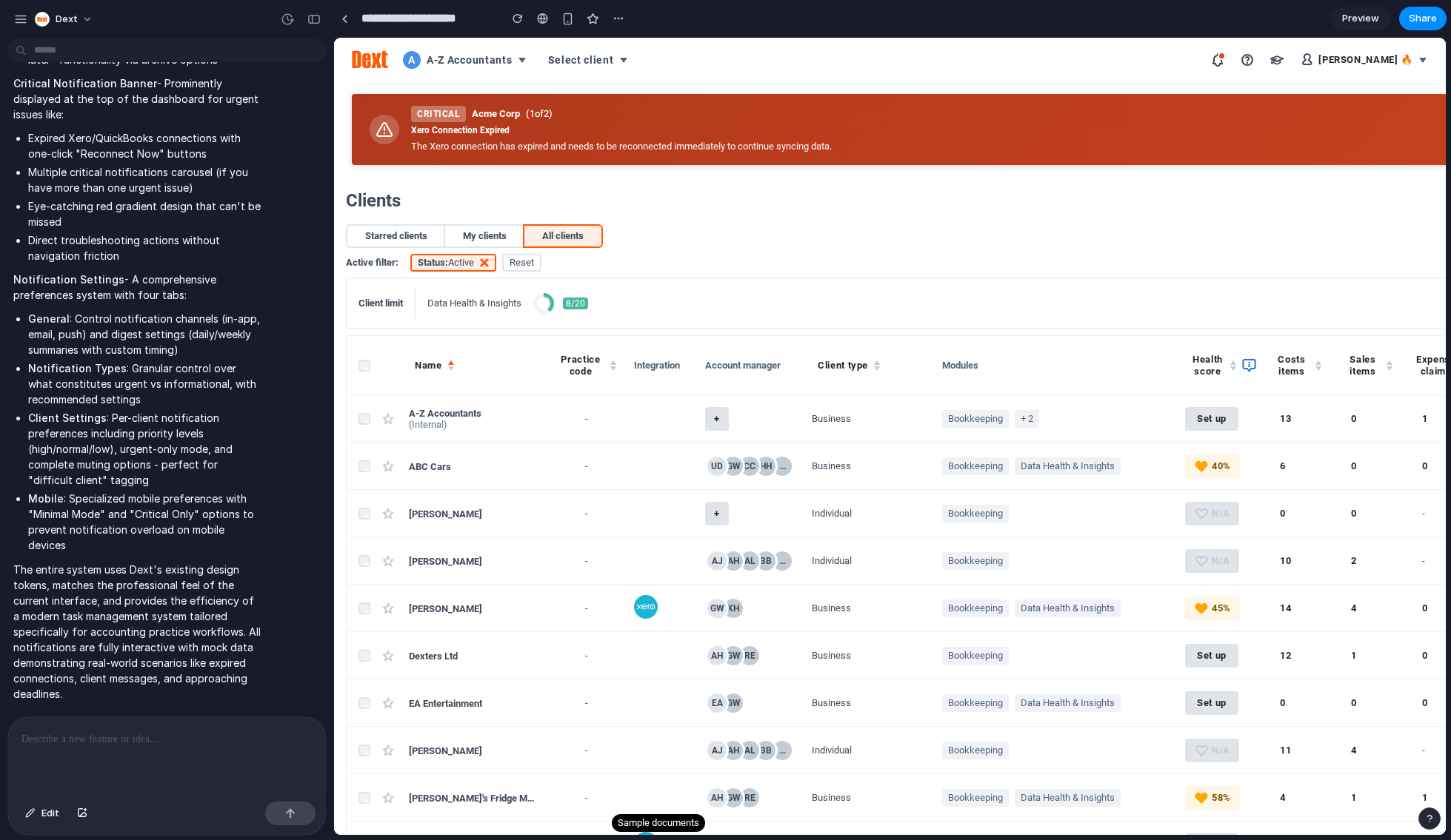
click at [1029, 130] on h3 "Xero Connection Expired" at bounding box center [1431, 130] width 2040 height 10
click at [1029, 113] on div "Critical Acme Corp ( 1 of 2 )" at bounding box center [1431, 114] width 2040 height 16
click at [526, 110] on span "( 1 of 2 )" at bounding box center [539, 114] width 27 height 12
click at [536, 113] on span "( 1 of 2 )" at bounding box center [539, 114] width 27 height 12
click at [459, 114] on span "Critical" at bounding box center [439, 114] width 55 height 16
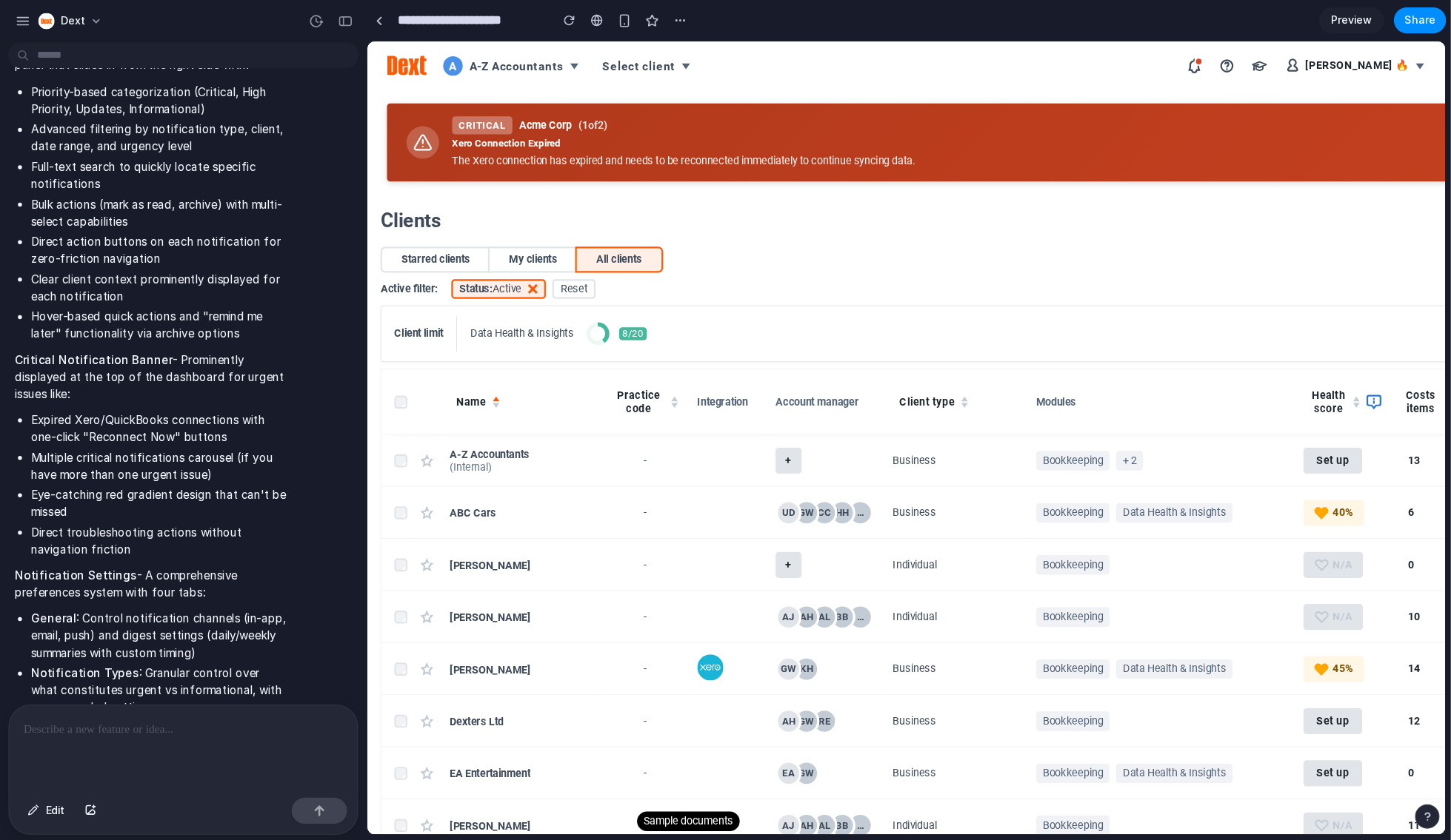
scroll to position [1356, 0]
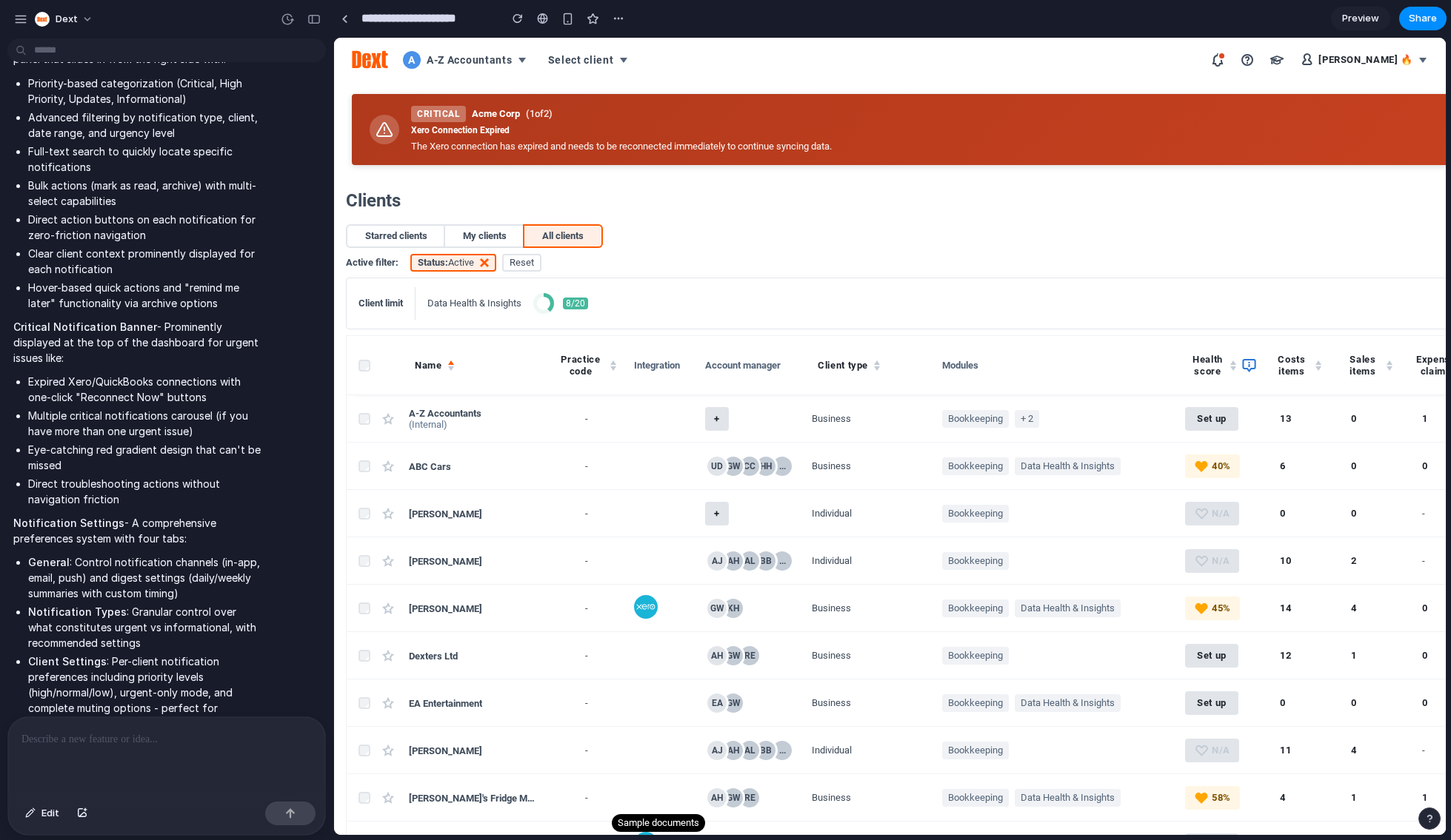
click at [1029, 66] on button "button" at bounding box center [1217, 60] width 23 height 23
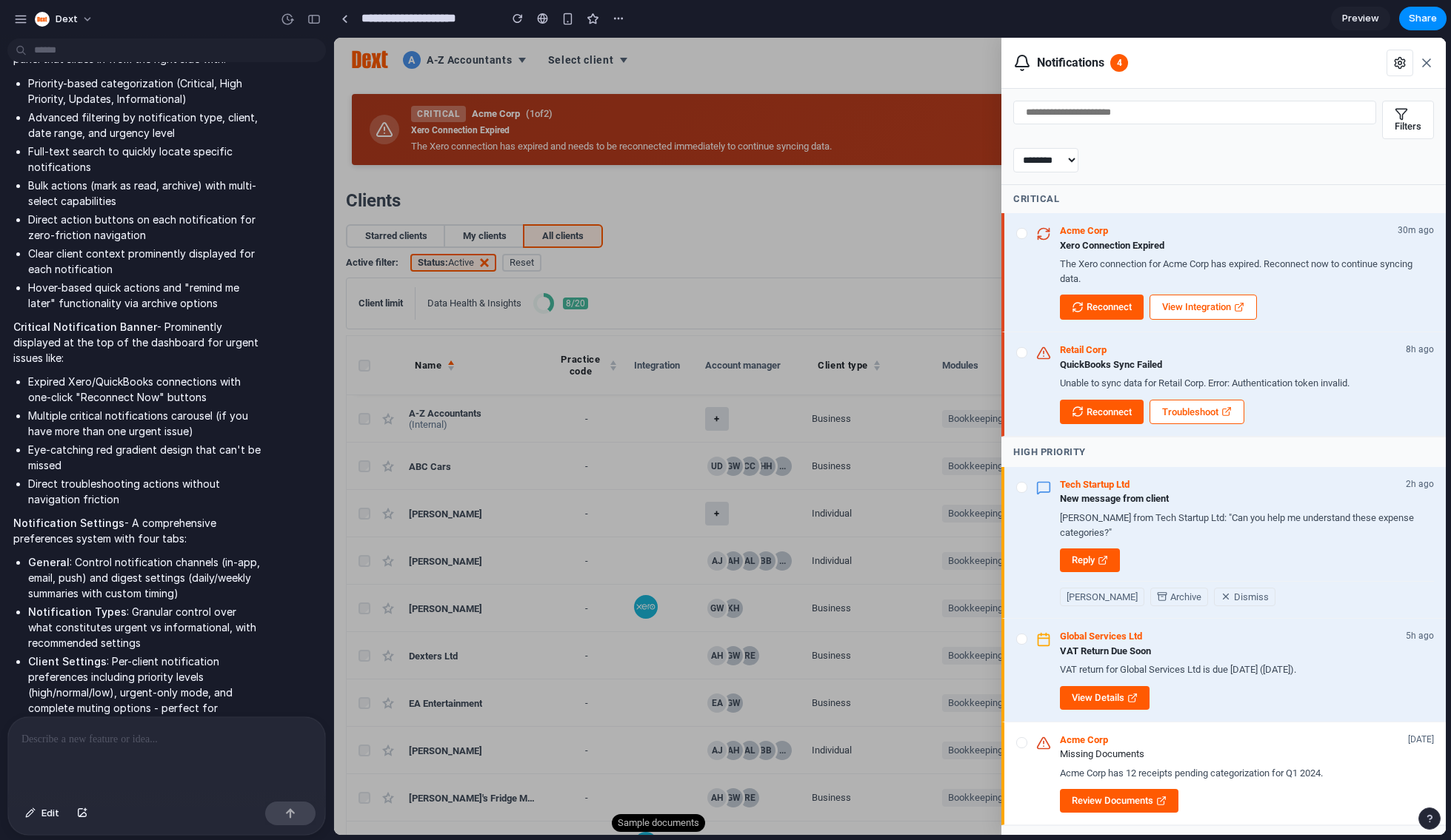
scroll to position [0, 0]
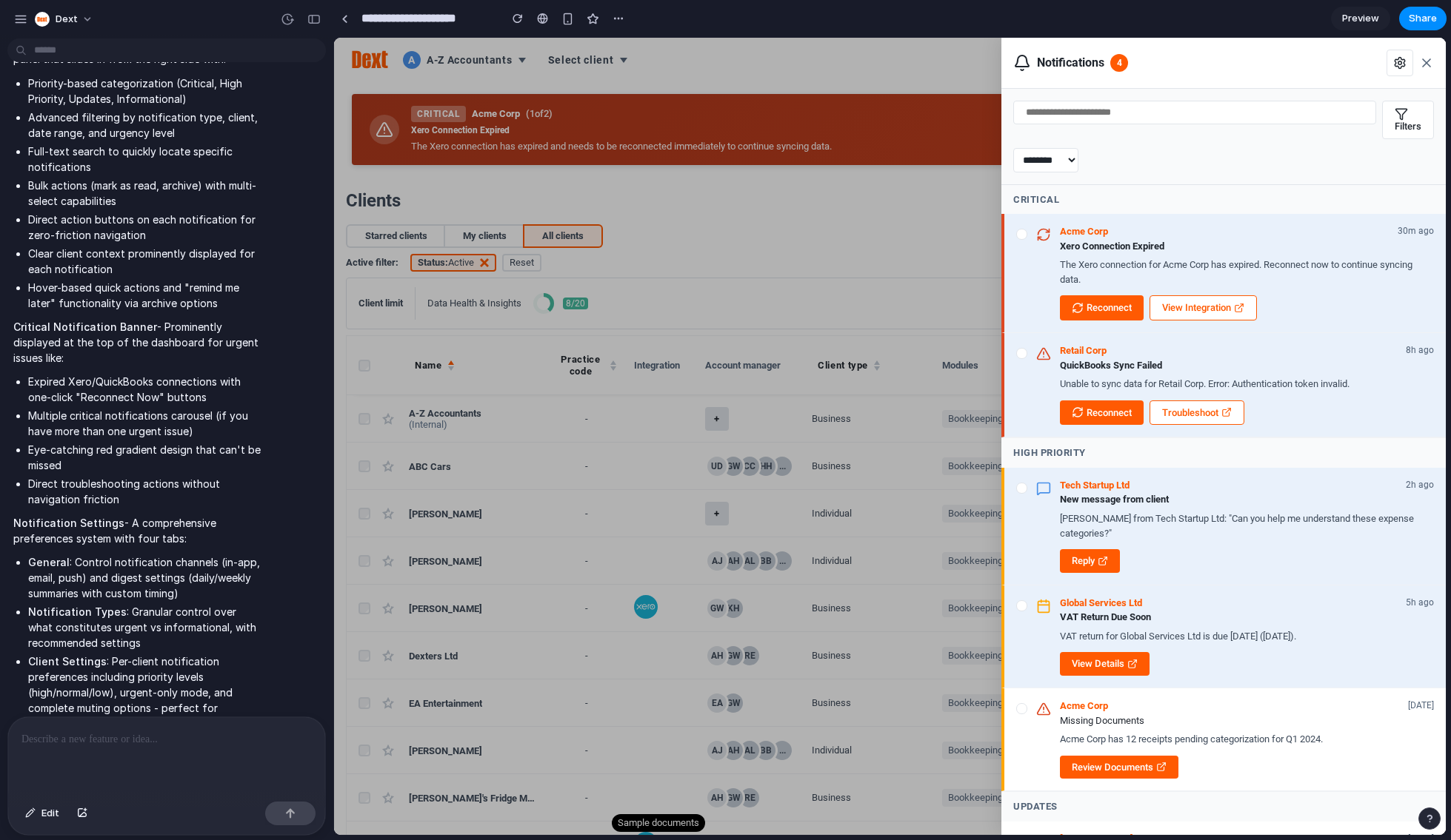
click at [1029, 155] on select "**********" at bounding box center [1046, 160] width 65 height 24
click at [1029, 69] on icon "button" at bounding box center [1400, 64] width 10 height 11
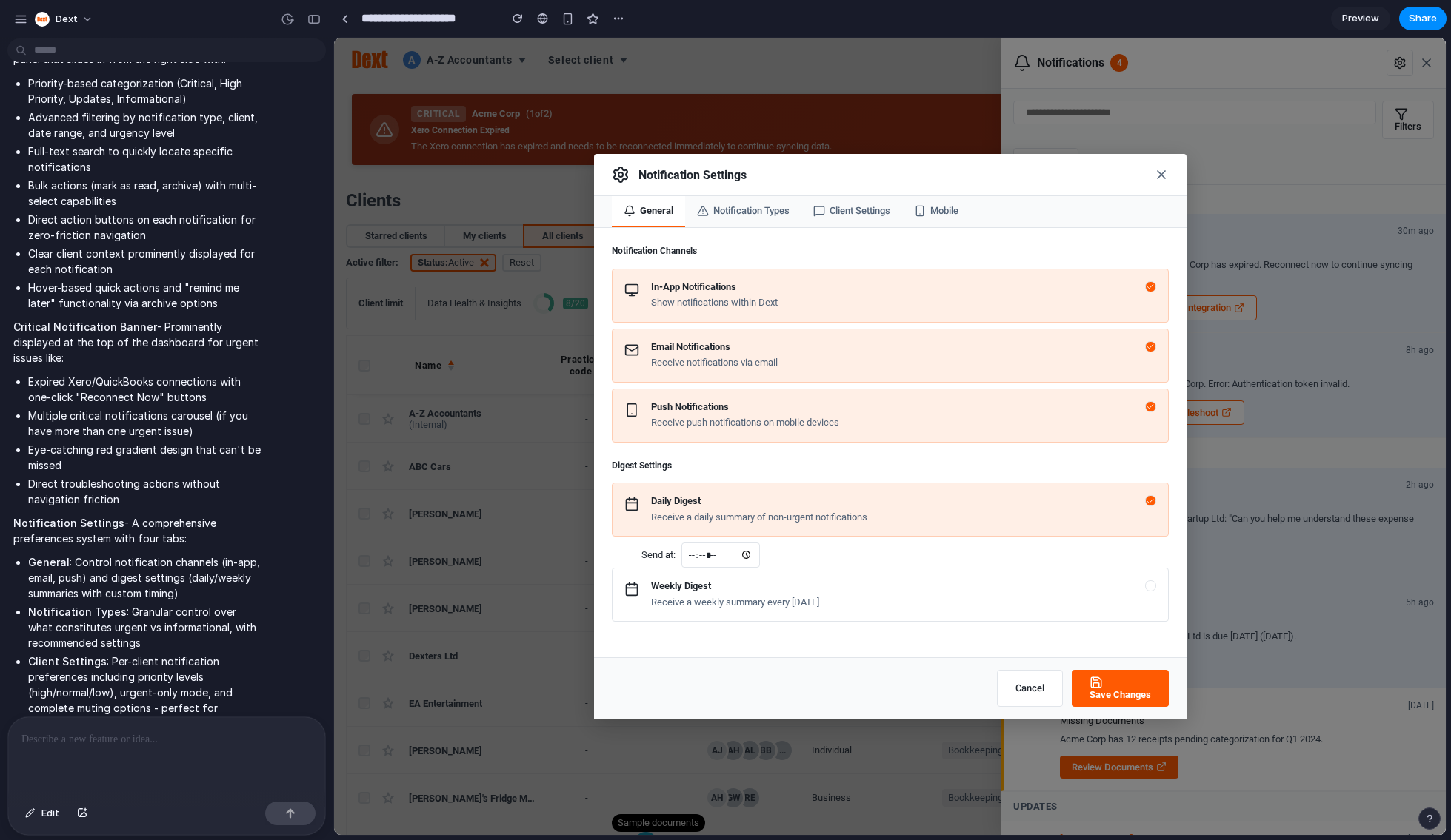
click at [744, 214] on button "Notification Types" at bounding box center [744, 211] width 116 height 31
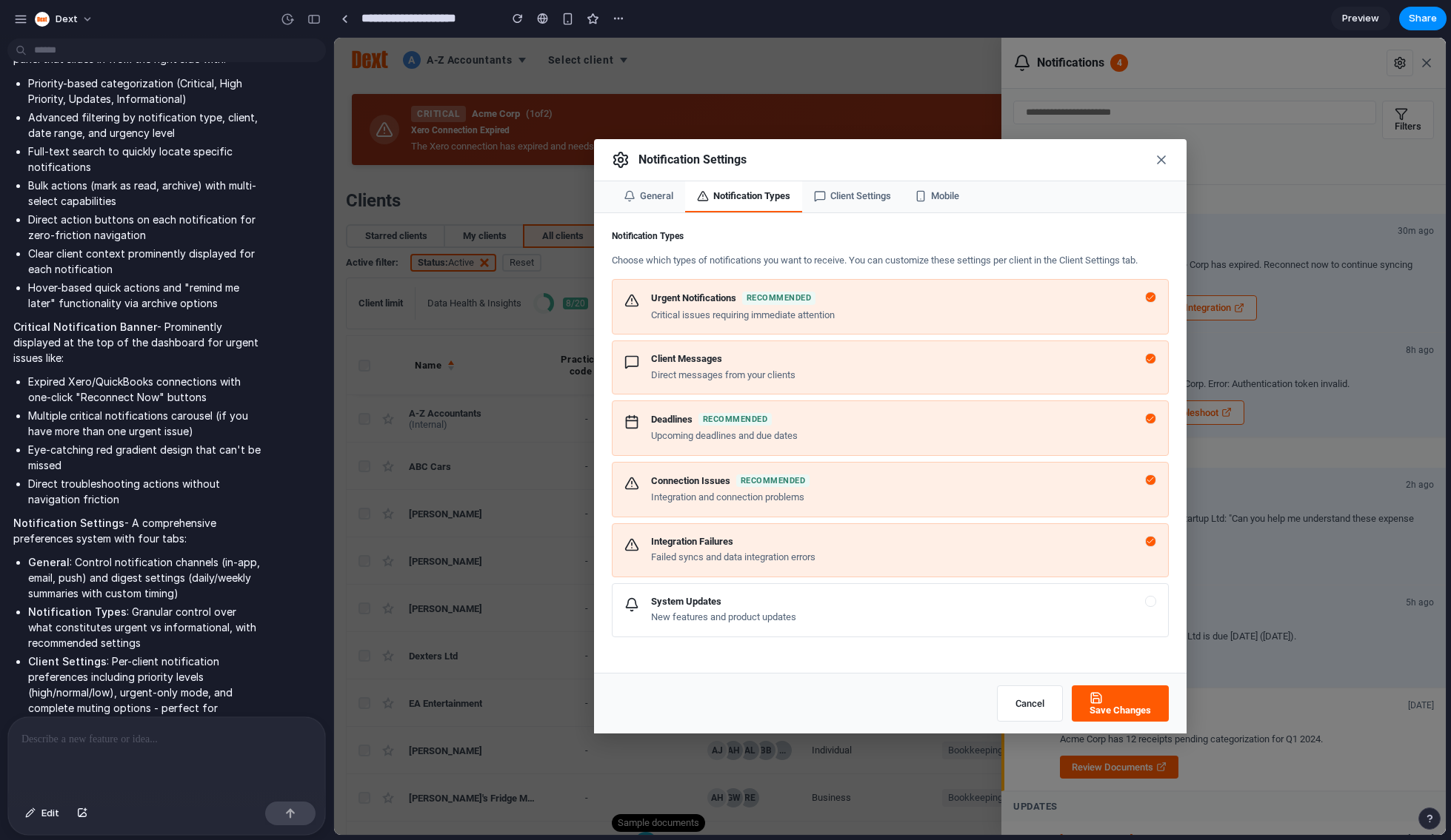
click at [875, 204] on button "Client Settings" at bounding box center [853, 197] width 101 height 31
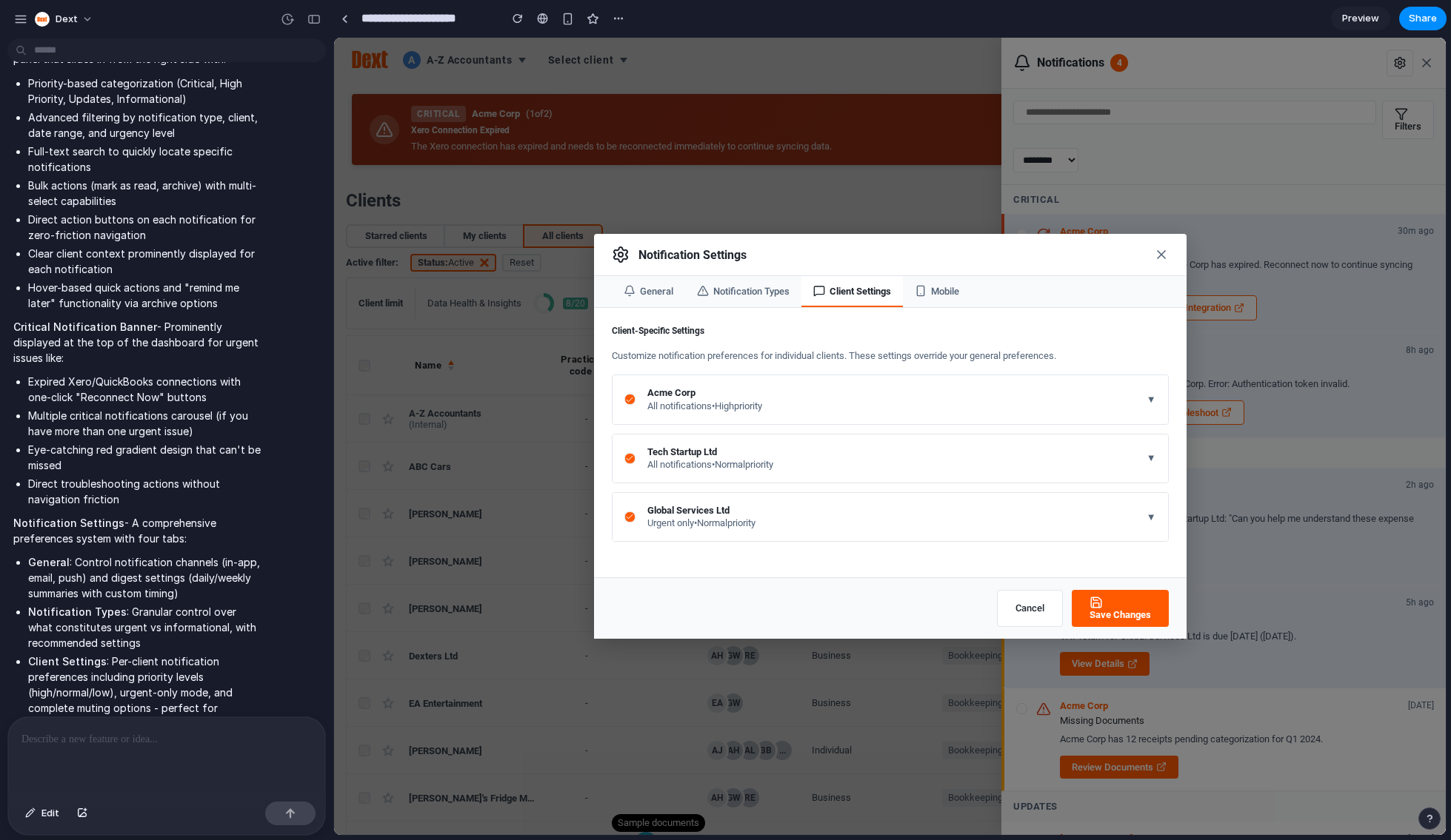
click at [950, 280] on button "Mobile" at bounding box center [937, 292] width 69 height 31
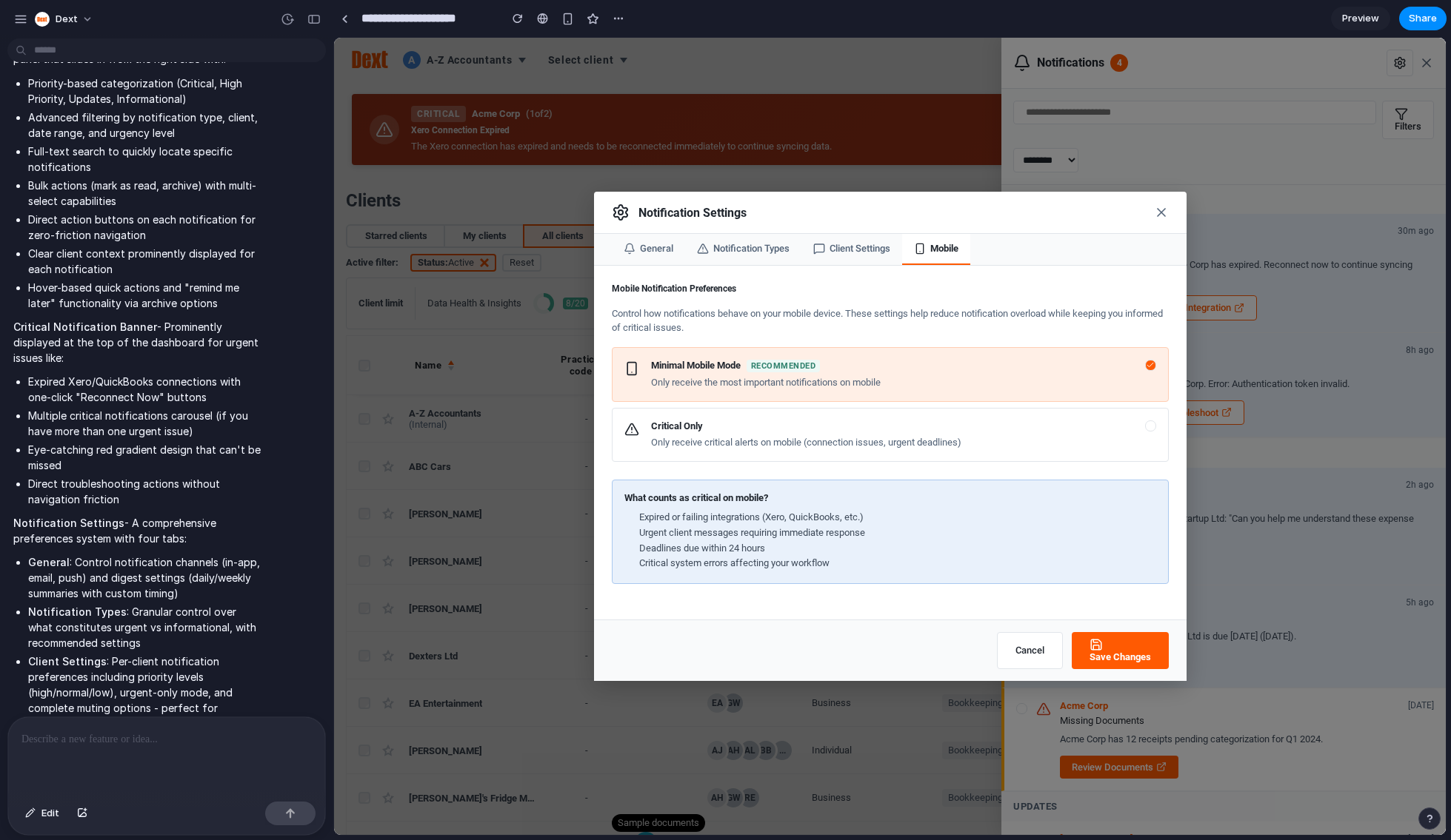
click at [861, 256] on button "Client Settings" at bounding box center [852, 249] width 101 height 31
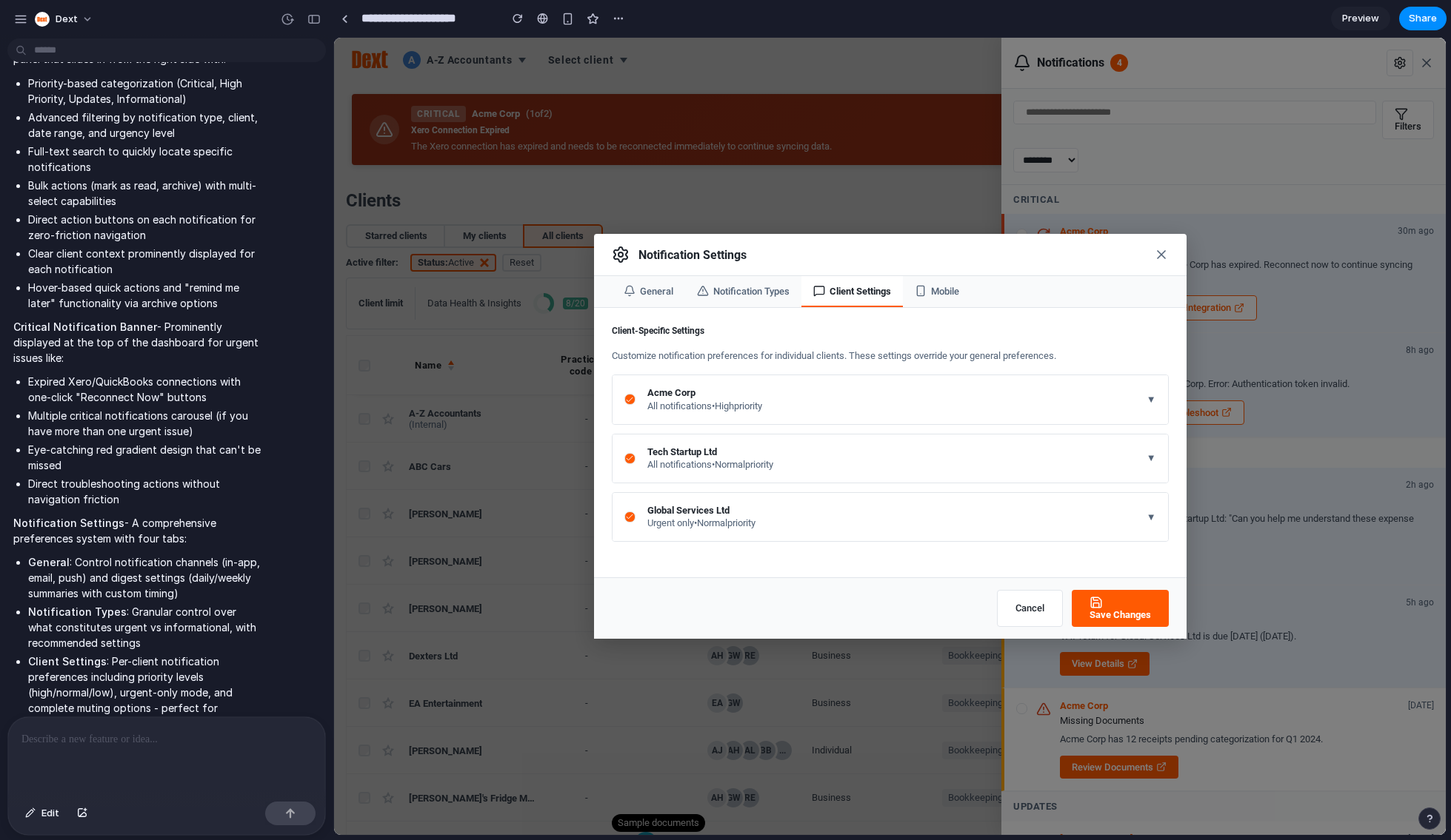
click at [749, 293] on button "Notification Types" at bounding box center [744, 292] width 116 height 31
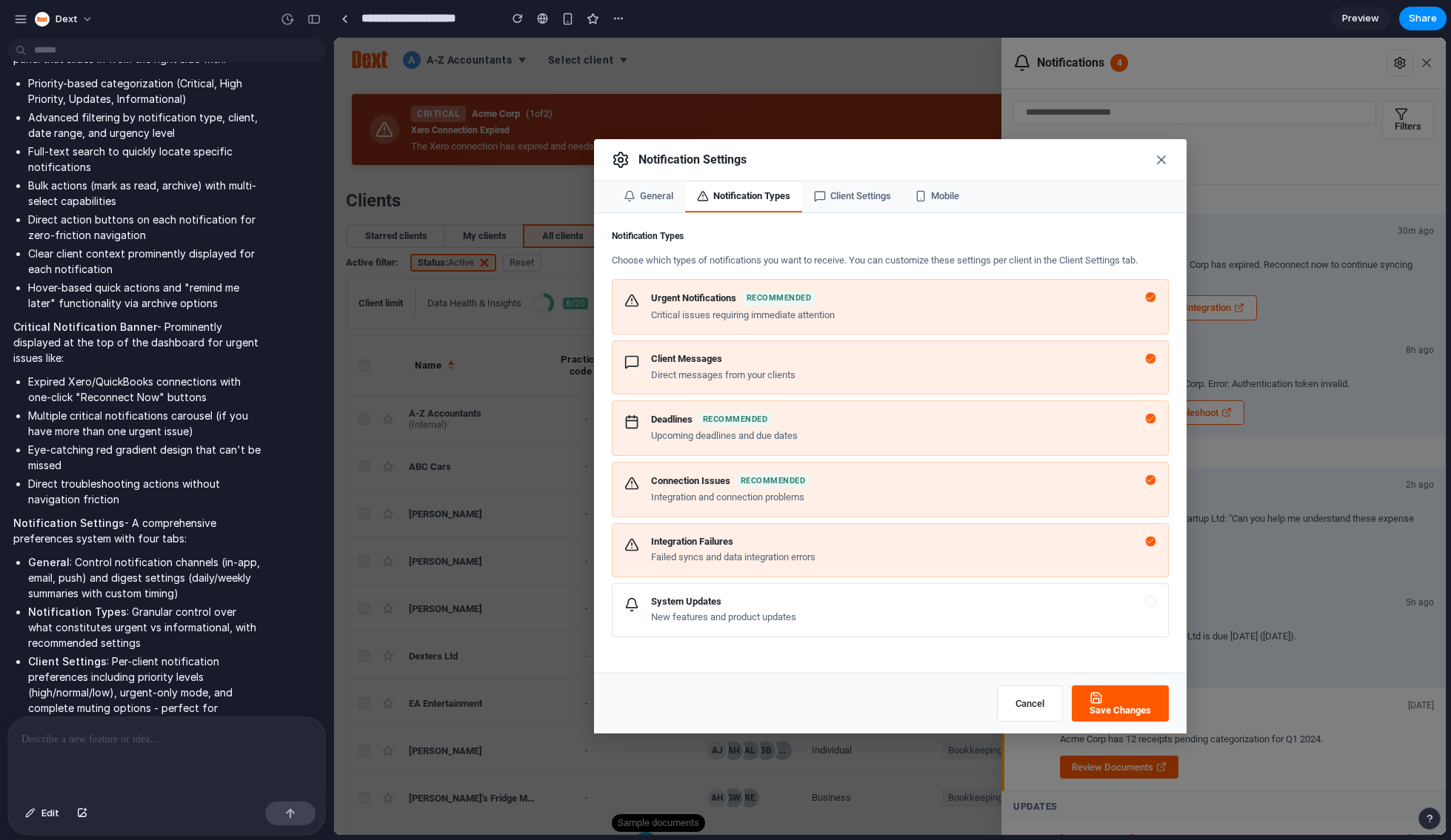
click at [653, 200] on button "General" at bounding box center [648, 197] width 73 height 31
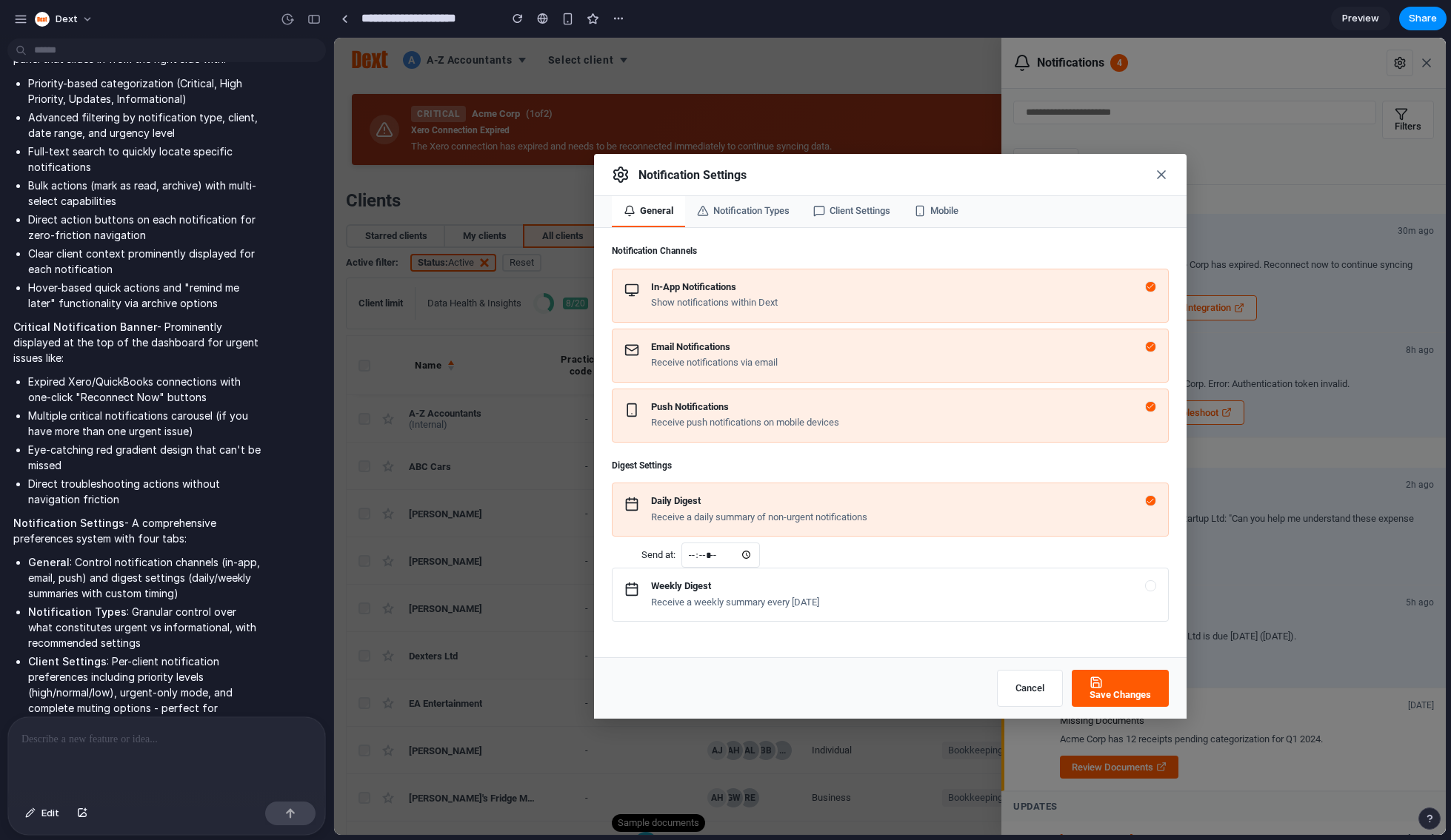
click at [1029, 576] on button "Cancel" at bounding box center [1030, 688] width 66 height 37
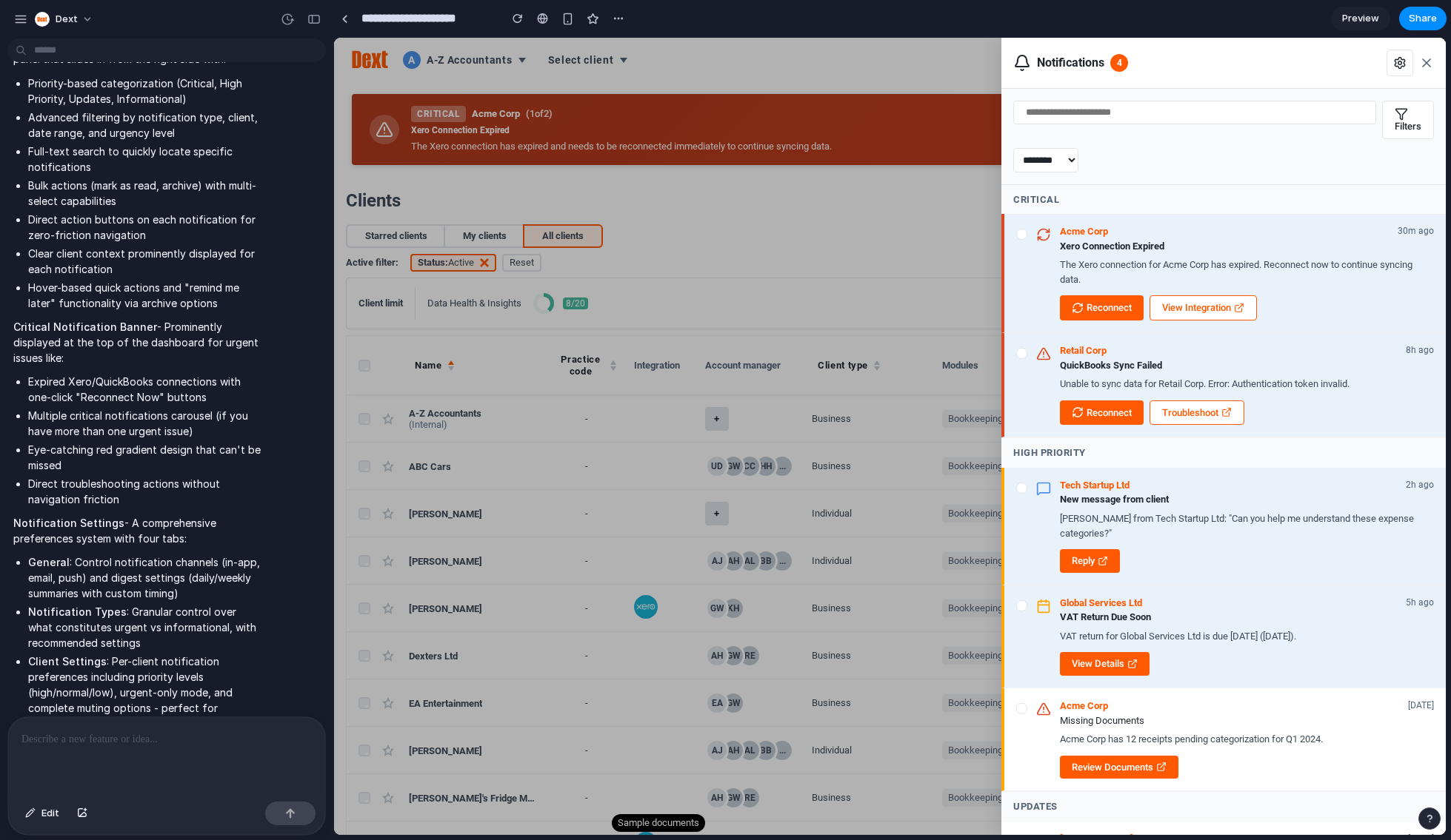
click at [1029, 119] on icon "button" at bounding box center [1402, 114] width 14 height 14
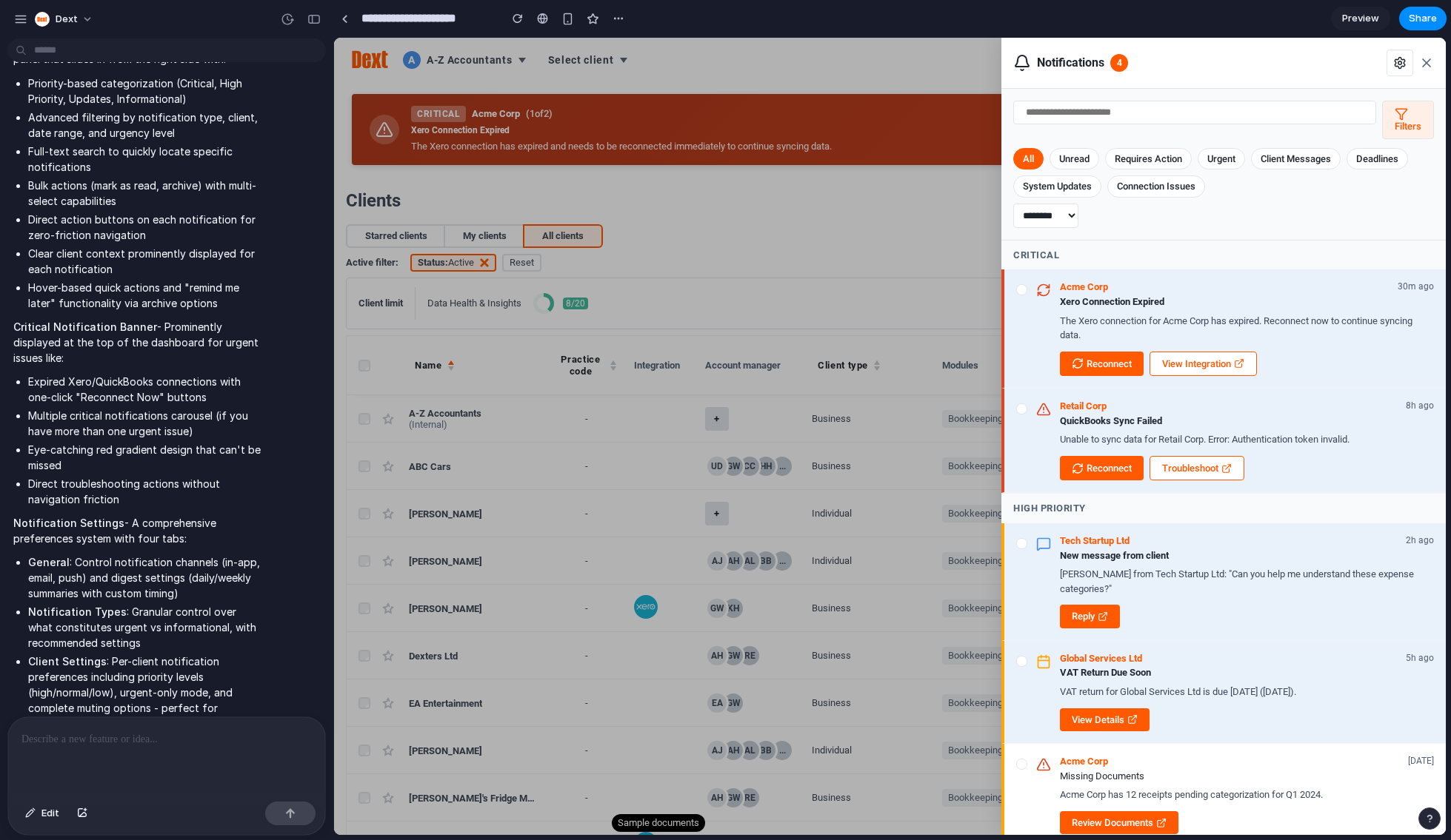
click at [1029, 219] on select "**********" at bounding box center [1046, 216] width 65 height 24
click at [1029, 122] on span "Filters" at bounding box center [1408, 127] width 27 height 11
